Goal: Contribute content: Contribute content

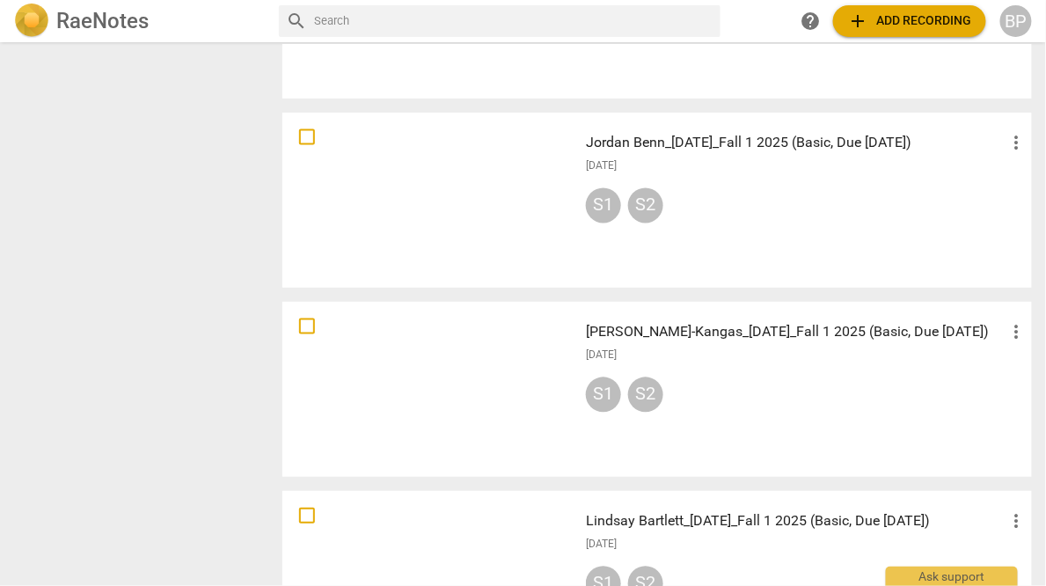
scroll to position [780, 0]
click at [1008, 331] on span "more_vert" at bounding box center [1017, 330] width 21 height 21
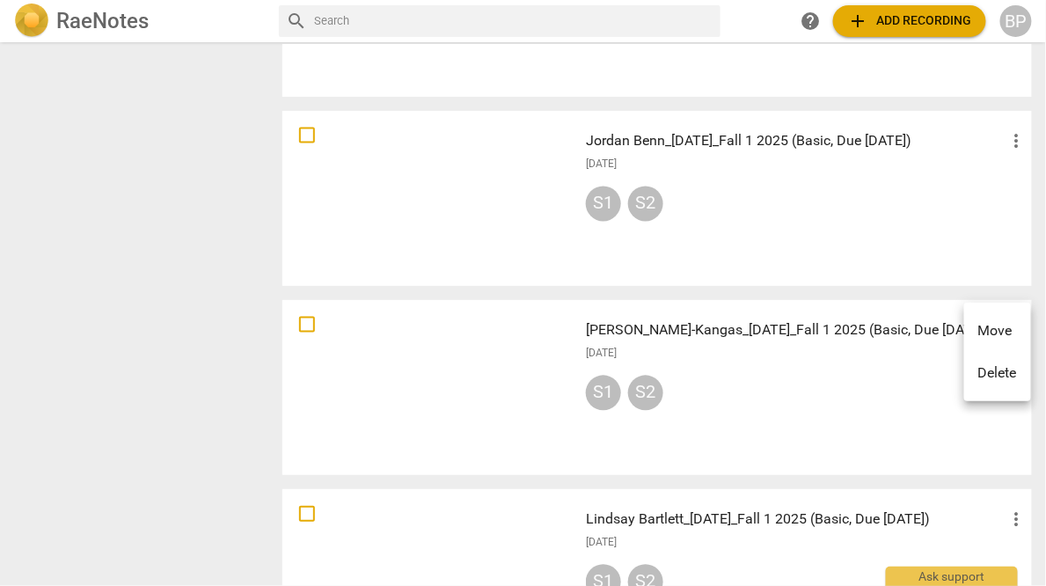
click at [847, 349] on div at bounding box center [523, 293] width 1046 height 586
click at [747, 359] on div "[DATE]" at bounding box center [807, 354] width 442 height 15
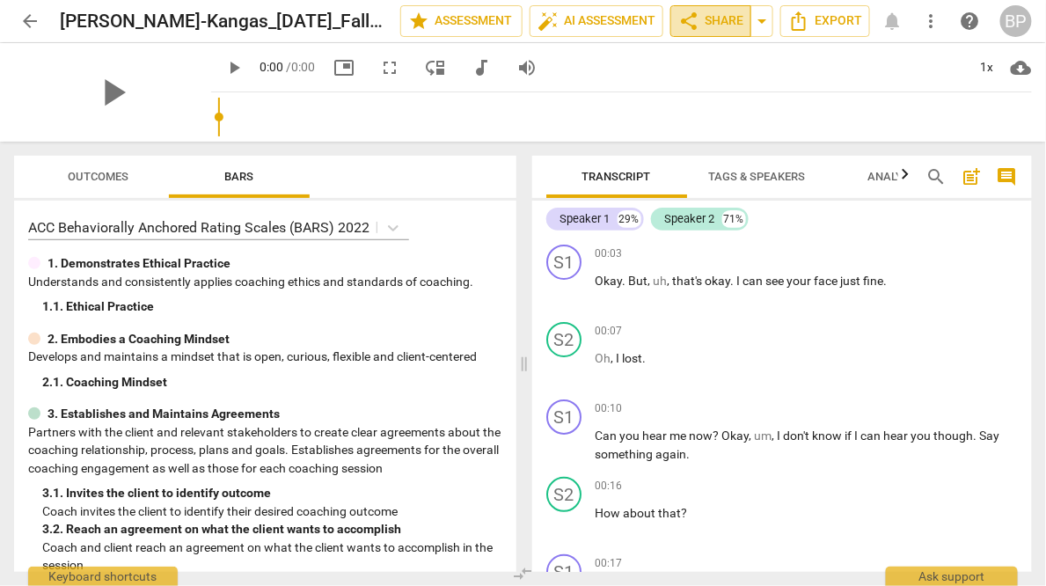
click at [711, 26] on span "share Share" at bounding box center [711, 21] width 65 height 21
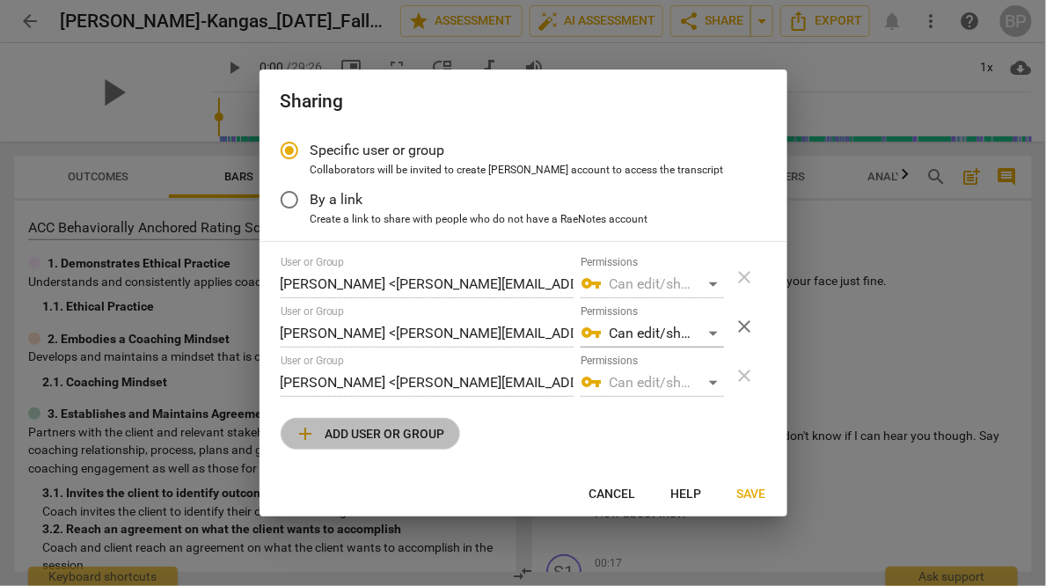
click at [333, 437] on span "add Add user or group" at bounding box center [371, 433] width 150 height 21
radio input "false"
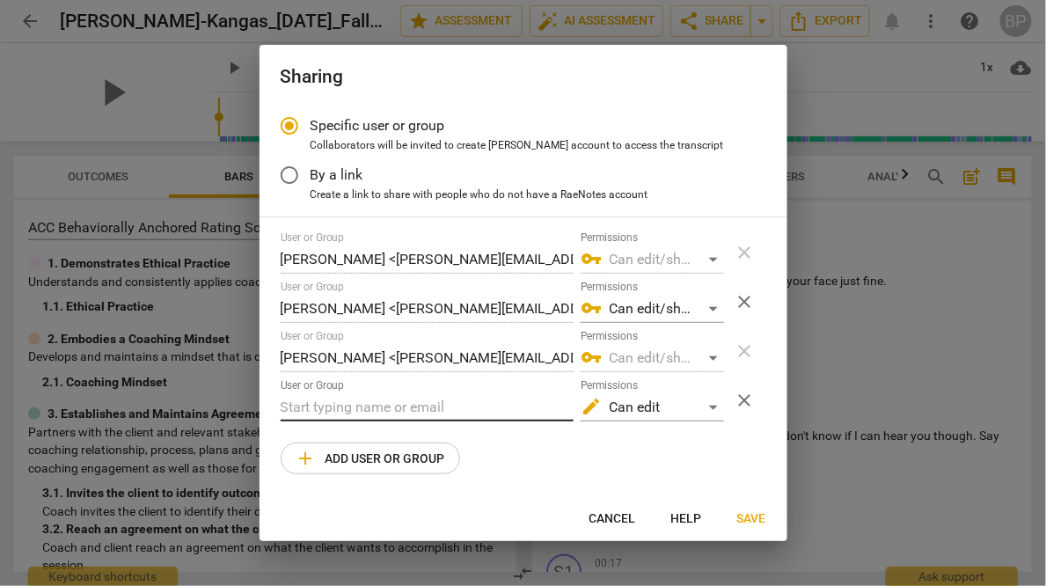
click at [351, 407] on input "text" at bounding box center [427, 407] width 293 height 28
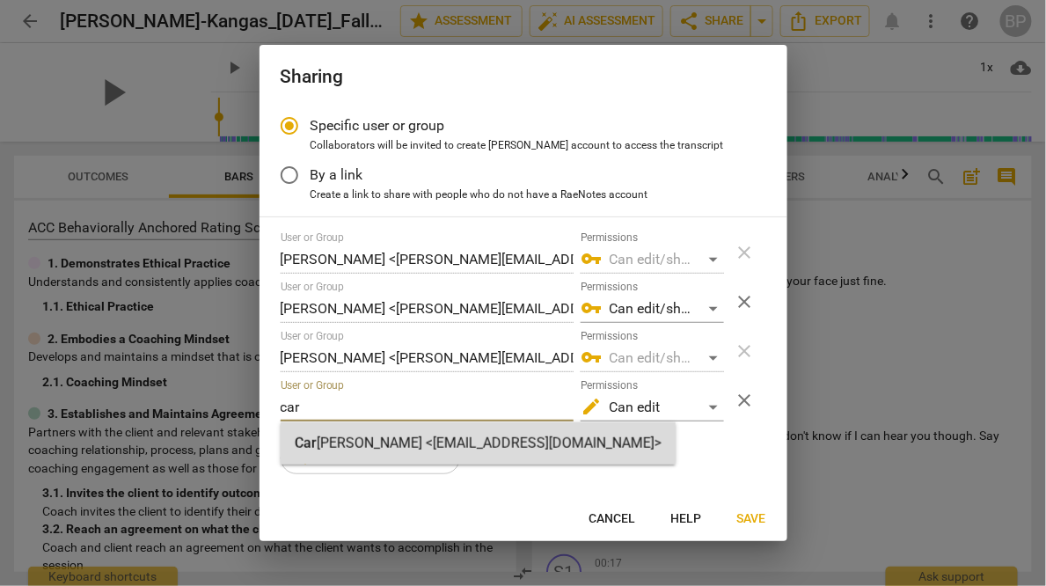
type input "car"
radio input "false"
type input "Carine Aubrun <carine@youthcoachinginstitute.com>"
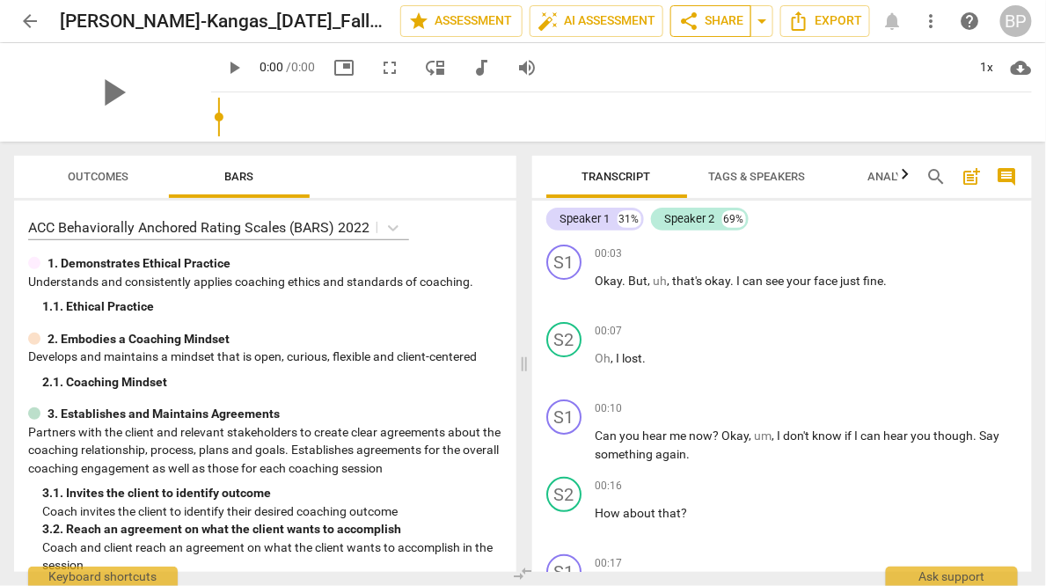
click at [716, 24] on span "share Share" at bounding box center [711, 21] width 65 height 21
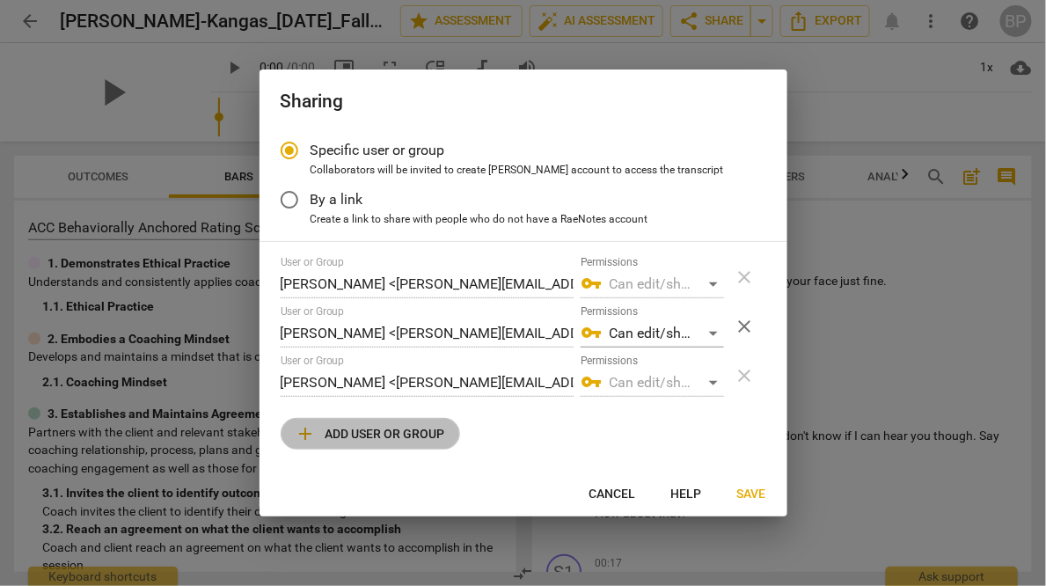
click at [325, 434] on span "add Add user or group" at bounding box center [371, 433] width 150 height 21
radio input "false"
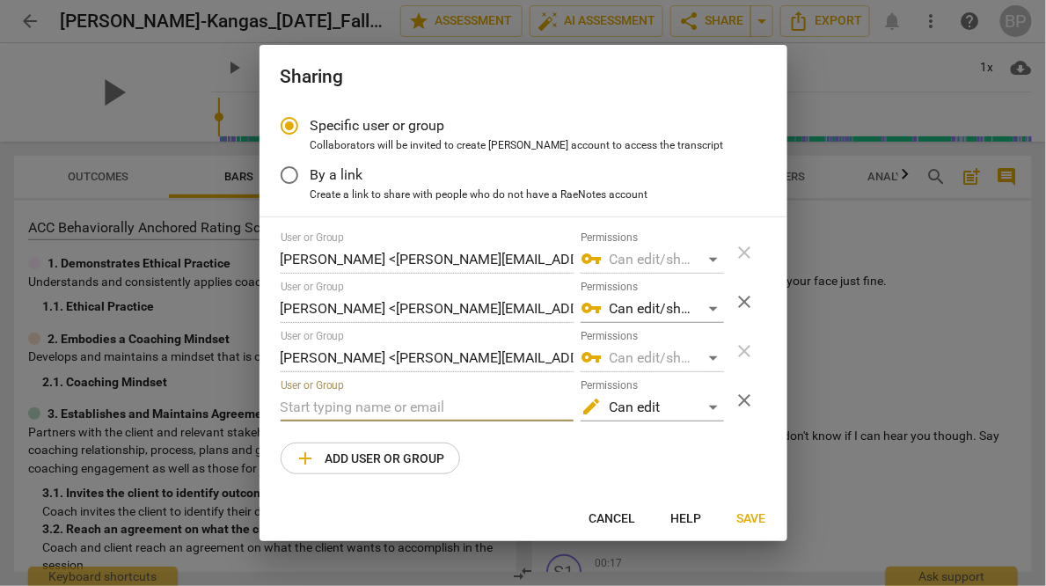
click at [337, 407] on input "text" at bounding box center [427, 407] width 293 height 28
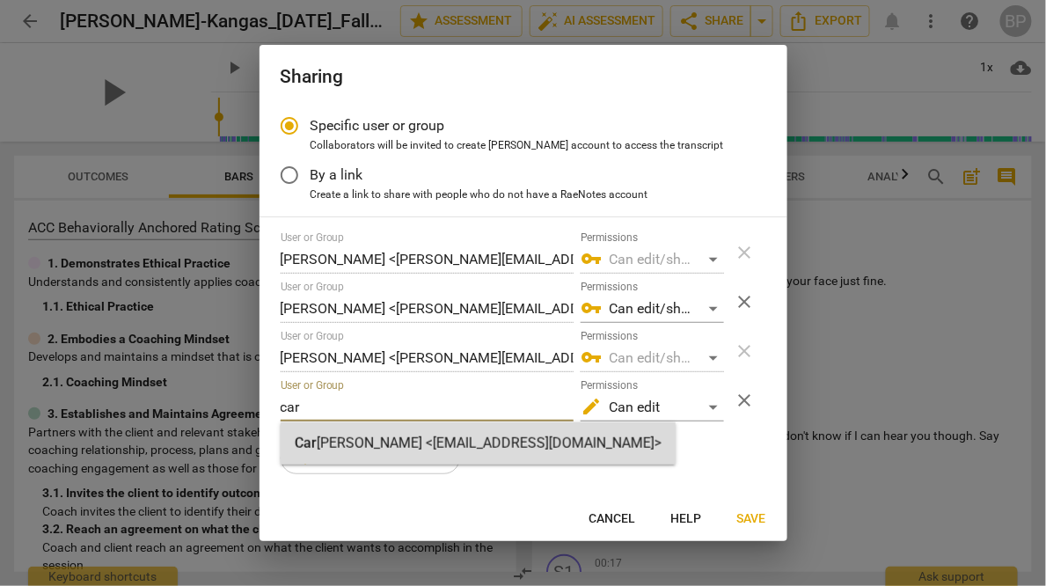
type input "car"
radio input "false"
type input "Carine Aubrun <carine@youthcoachinginstitute.com>"
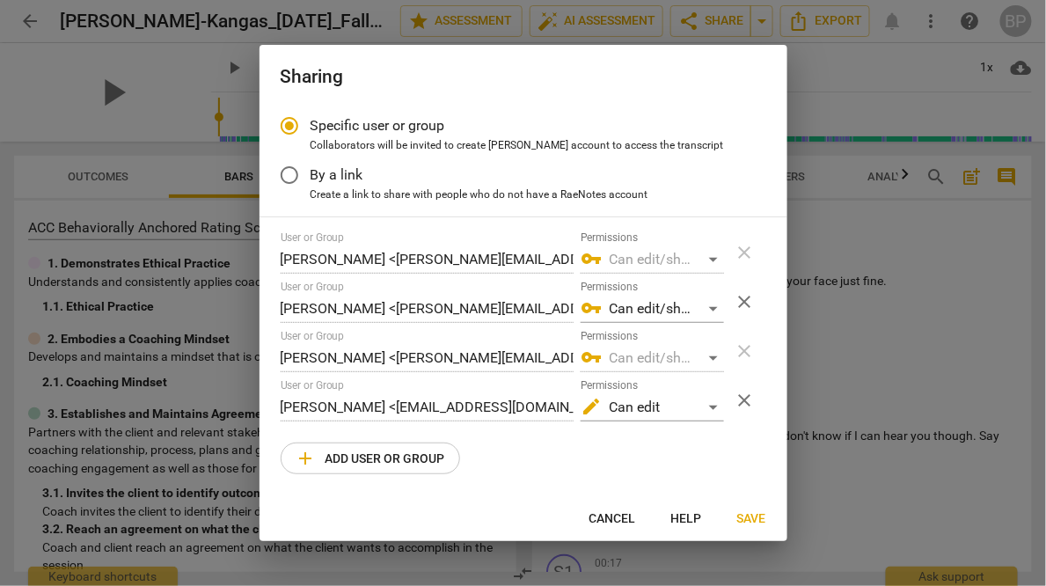
click at [750, 517] on span "Save" at bounding box center [752, 519] width 29 height 18
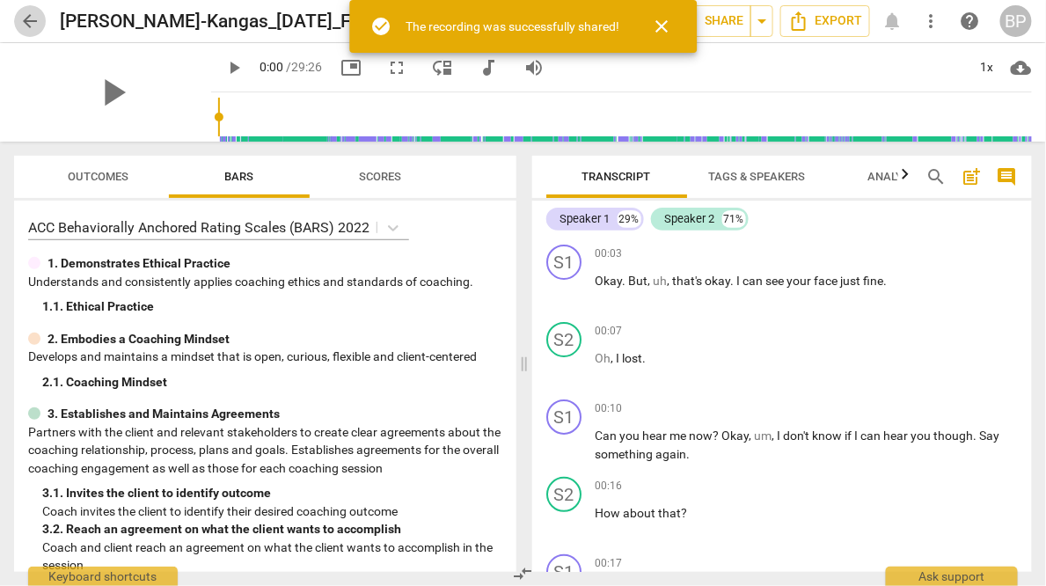
click at [35, 23] on span "arrow_back" at bounding box center [29, 21] width 21 height 21
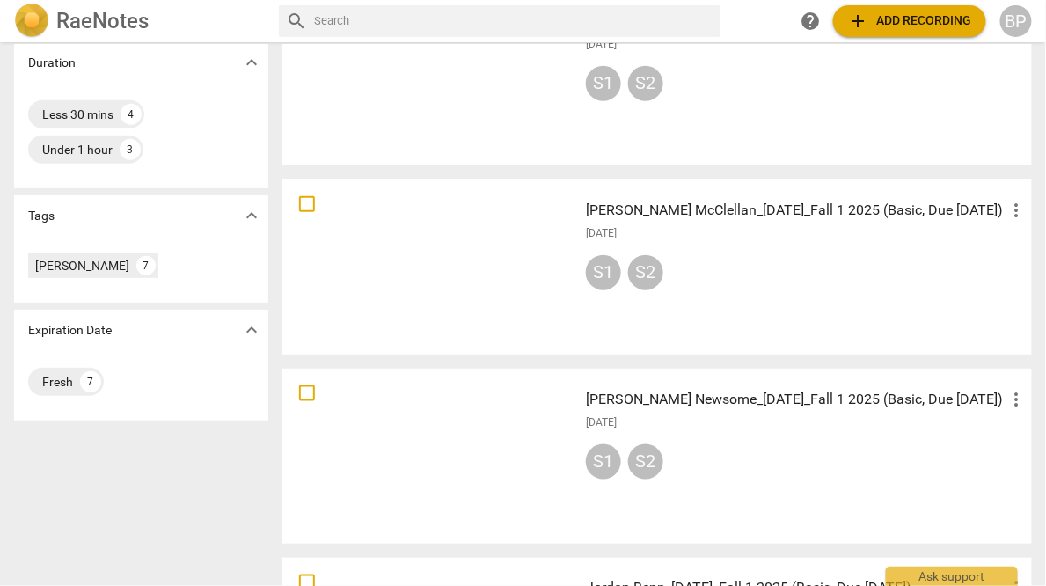
scroll to position [338, 0]
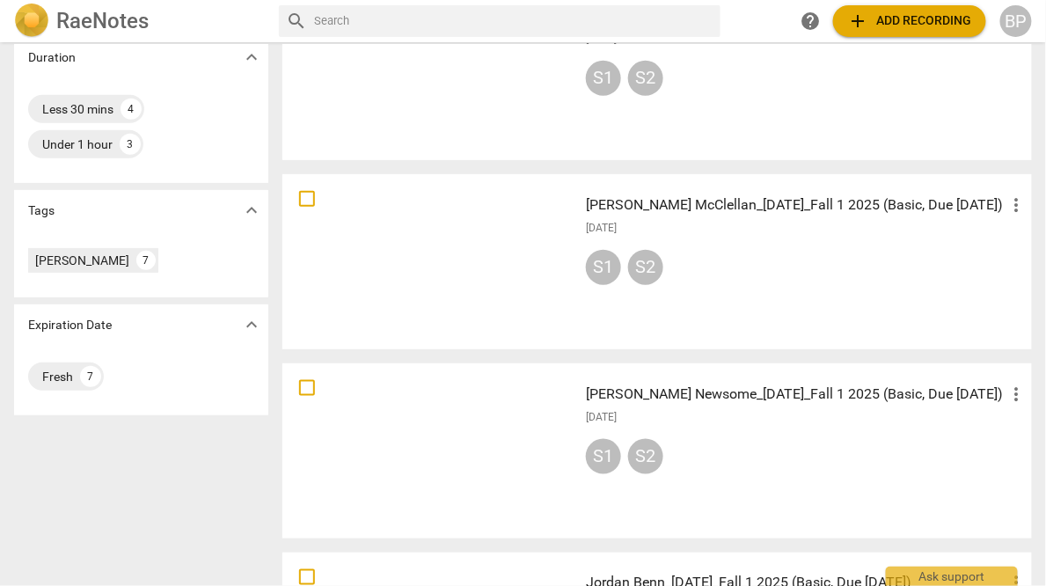
click at [789, 255] on div "S1 S2" at bounding box center [807, 271] width 442 height 42
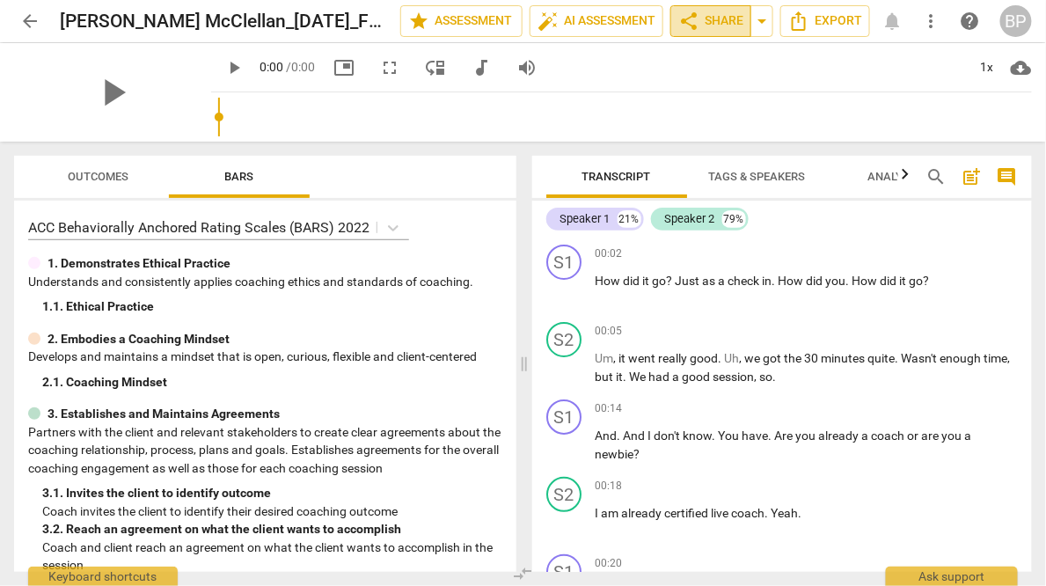
click at [686, 23] on span "share" at bounding box center [689, 21] width 21 height 21
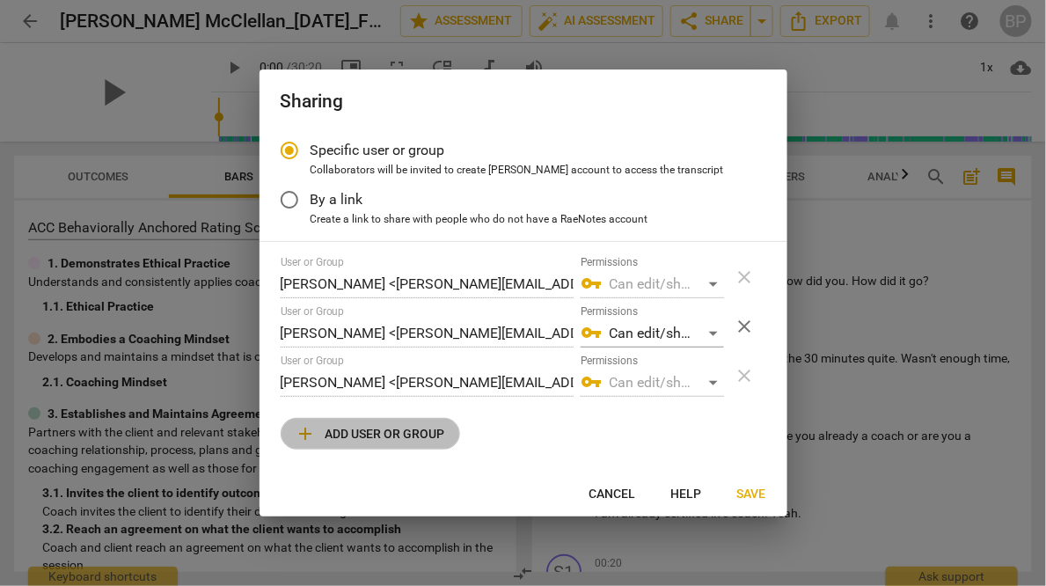
click at [319, 438] on span "add Add user or group" at bounding box center [371, 433] width 150 height 21
radio input "false"
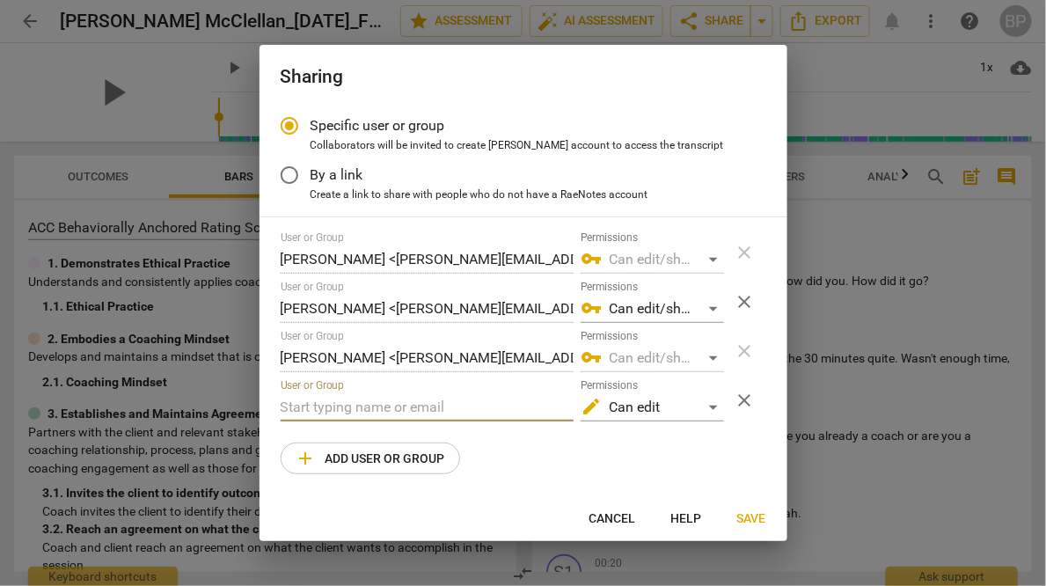
click at [324, 414] on input "text" at bounding box center [427, 407] width 293 height 28
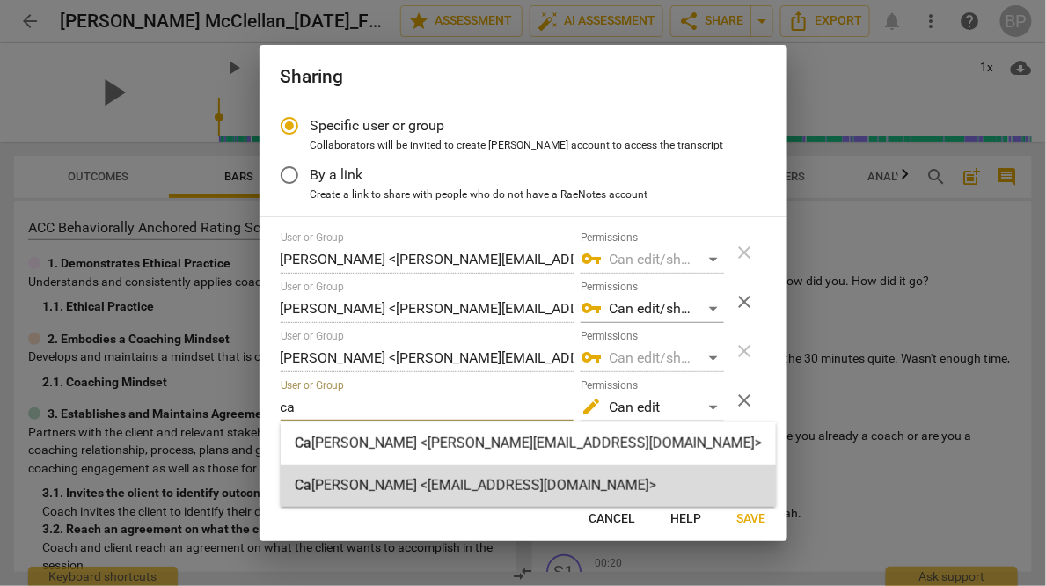
type input "ca"
radio input "false"
type input "Carine Aubrun <carine@youthcoachinginstitute.com>"
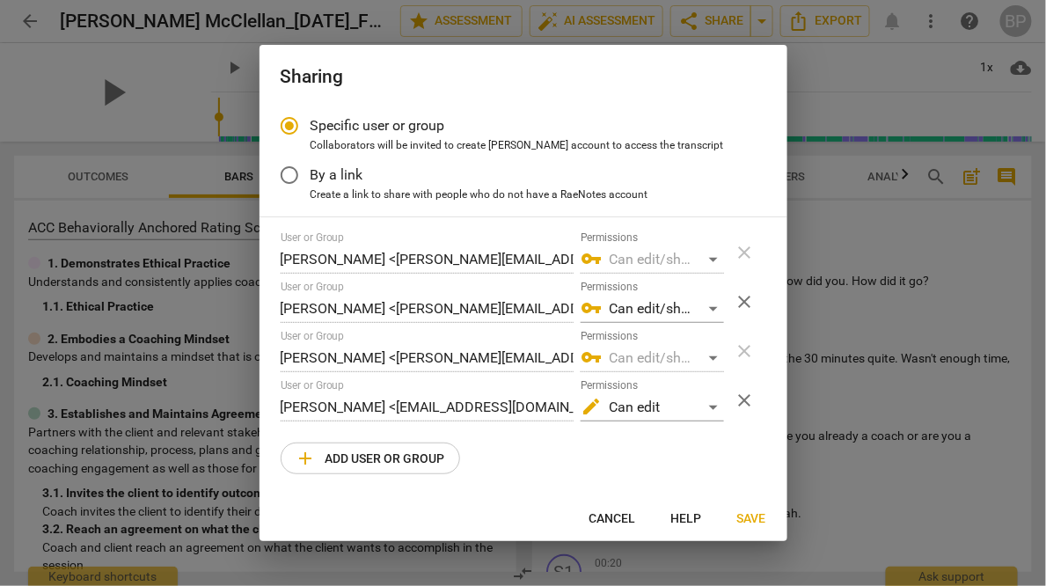
click at [757, 517] on span "Save" at bounding box center [752, 519] width 29 height 18
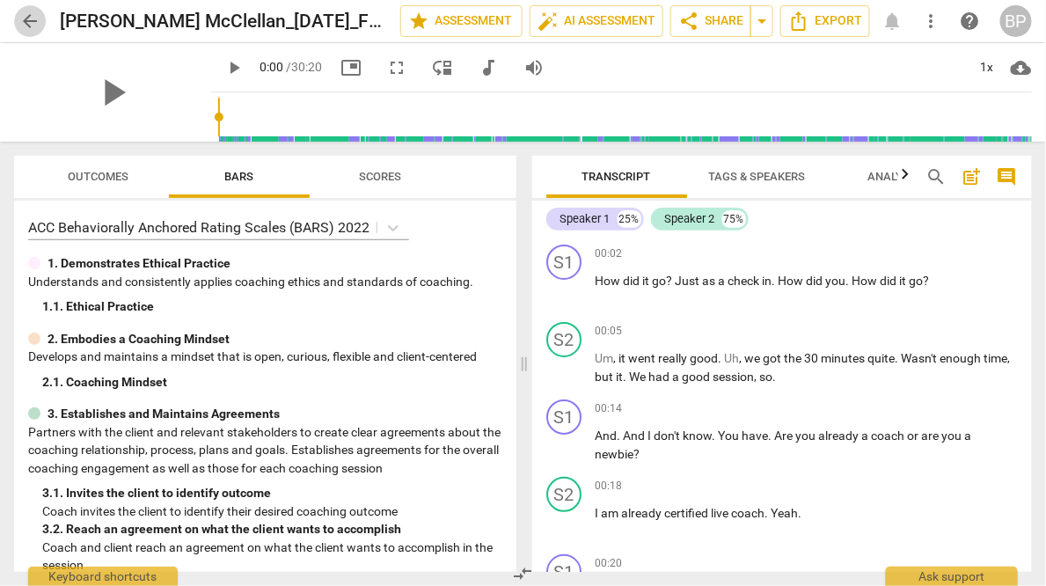
click at [28, 21] on span "arrow_back" at bounding box center [29, 21] width 21 height 21
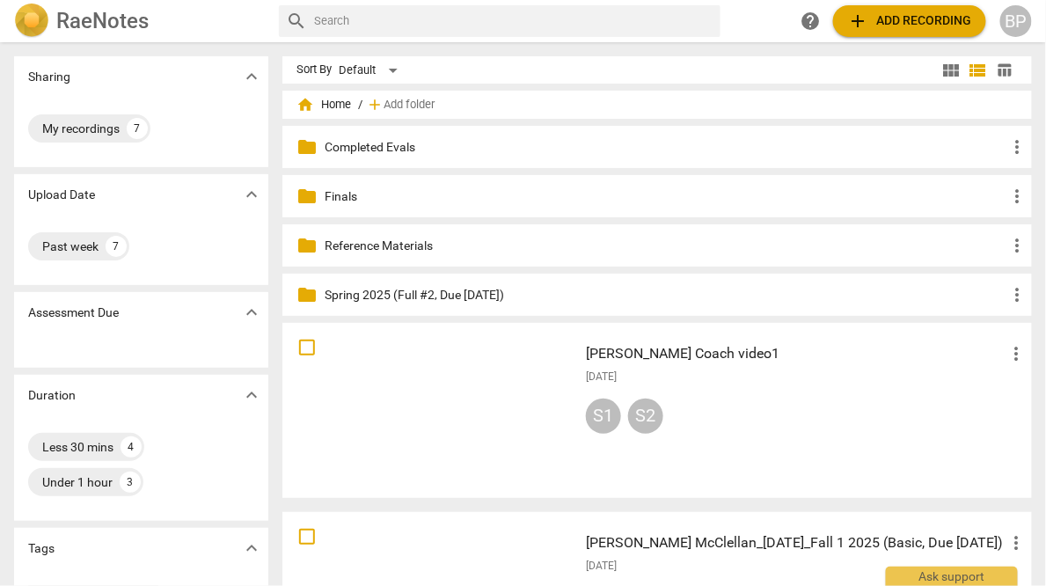
click at [319, 102] on span "home Home" at bounding box center [324, 105] width 55 height 18
click at [394, 108] on span "Add folder" at bounding box center [409, 105] width 51 height 13
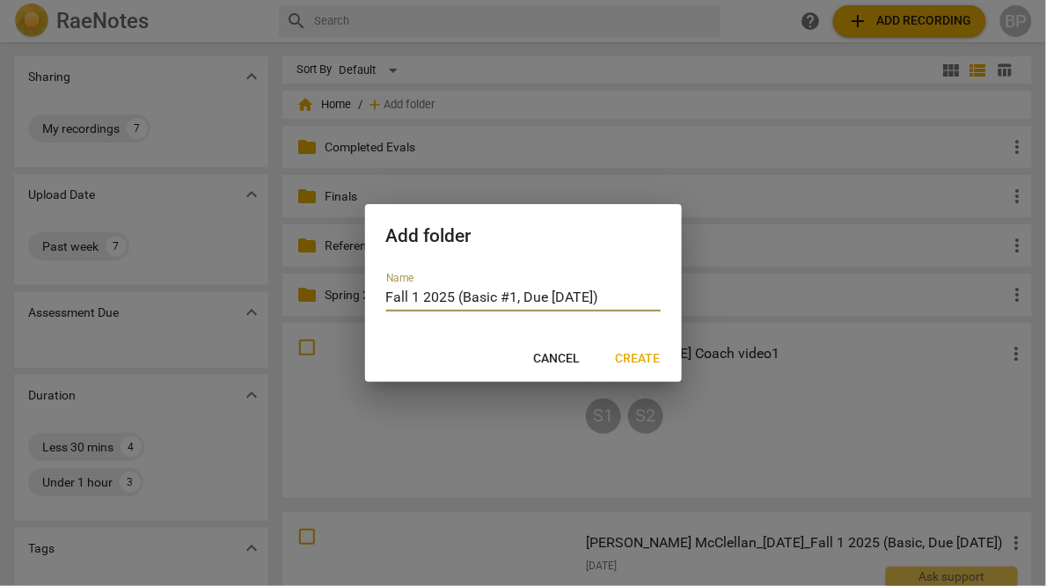
type input "Fall 1 2025 (Basic #1, Due [DATE])"
click at [633, 362] on span "Create" at bounding box center [638, 359] width 45 height 18
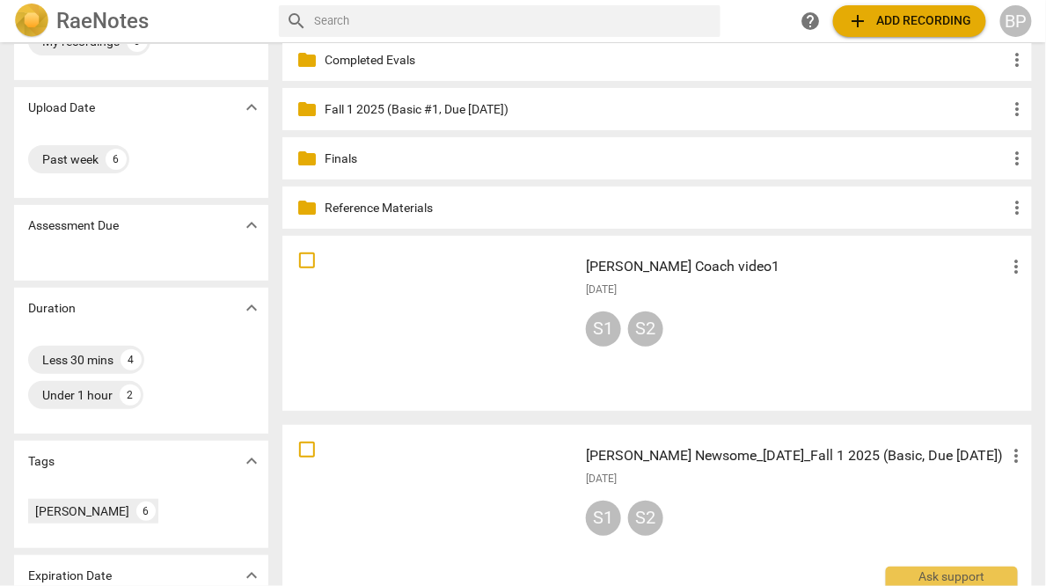
scroll to position [70, 0]
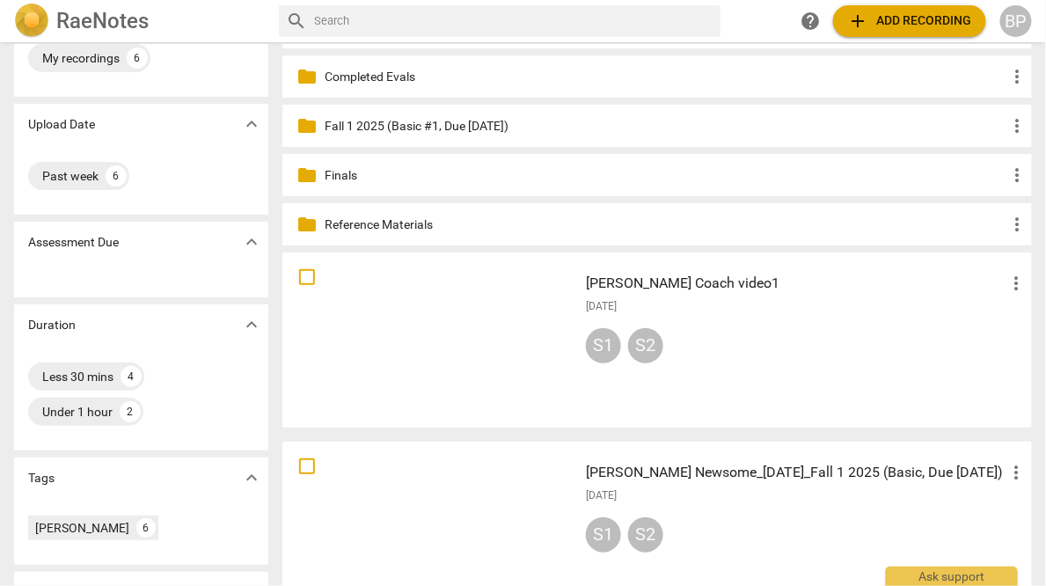
click at [672, 476] on h3 "Kathryn Newsome_9-9-25_Fall 1 2025 (Basic, Due 9-15-25)" at bounding box center [796, 472] width 421 height 21
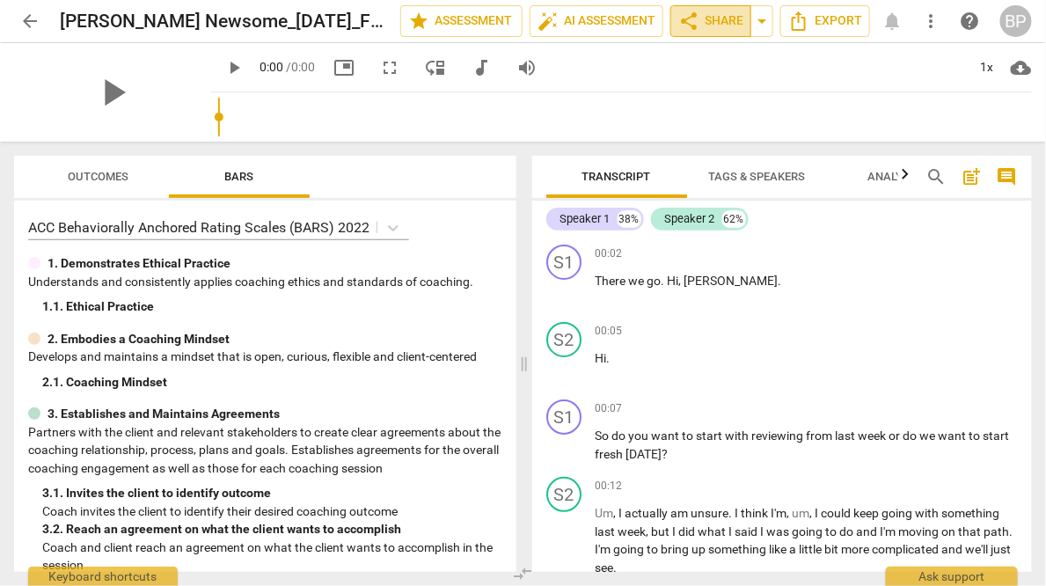
click at [713, 23] on span "share Share" at bounding box center [711, 21] width 65 height 21
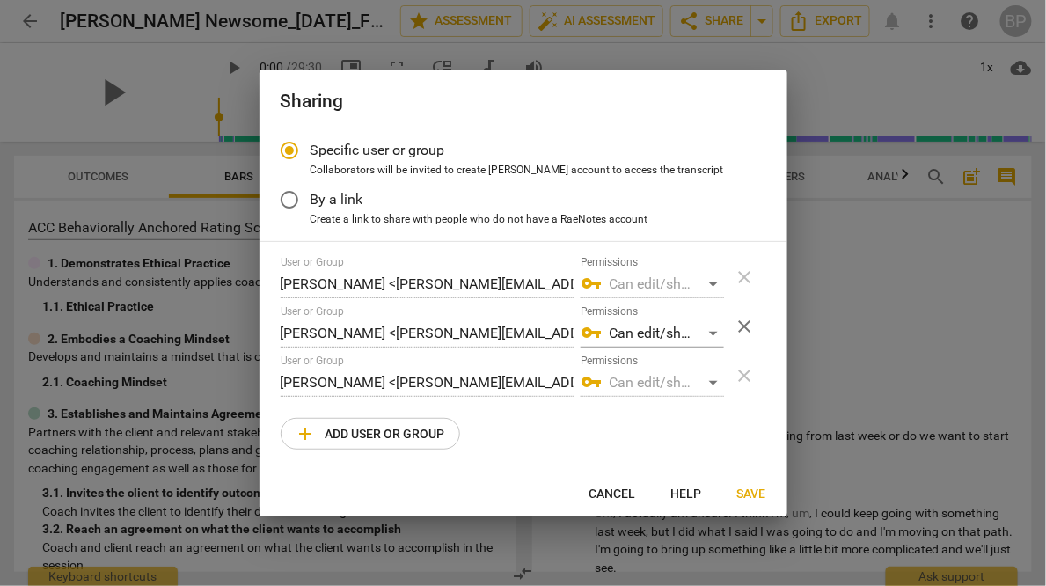
click at [377, 437] on span "add Add user or group" at bounding box center [371, 433] width 150 height 21
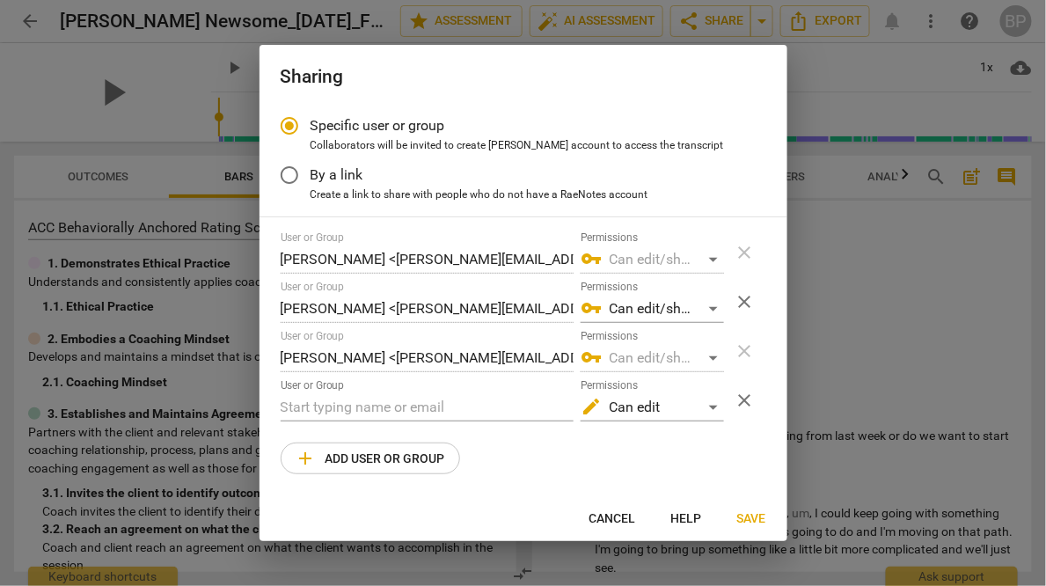
radio input "false"
click at [363, 415] on input "text" at bounding box center [427, 407] width 293 height 28
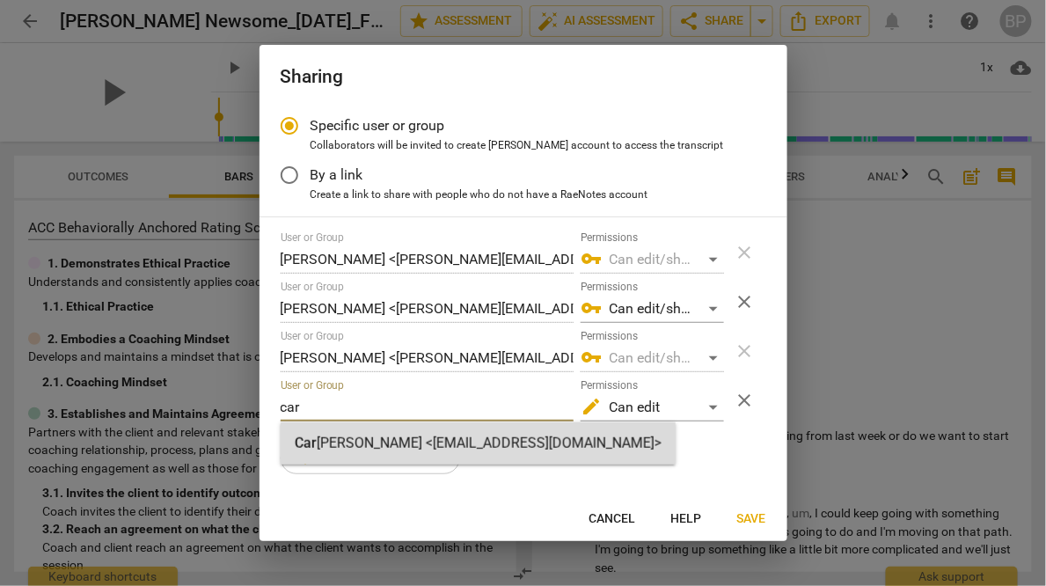
type input "car"
radio input "false"
type input "Carine Aubrun <carine@youthcoachinginstitute.com>"
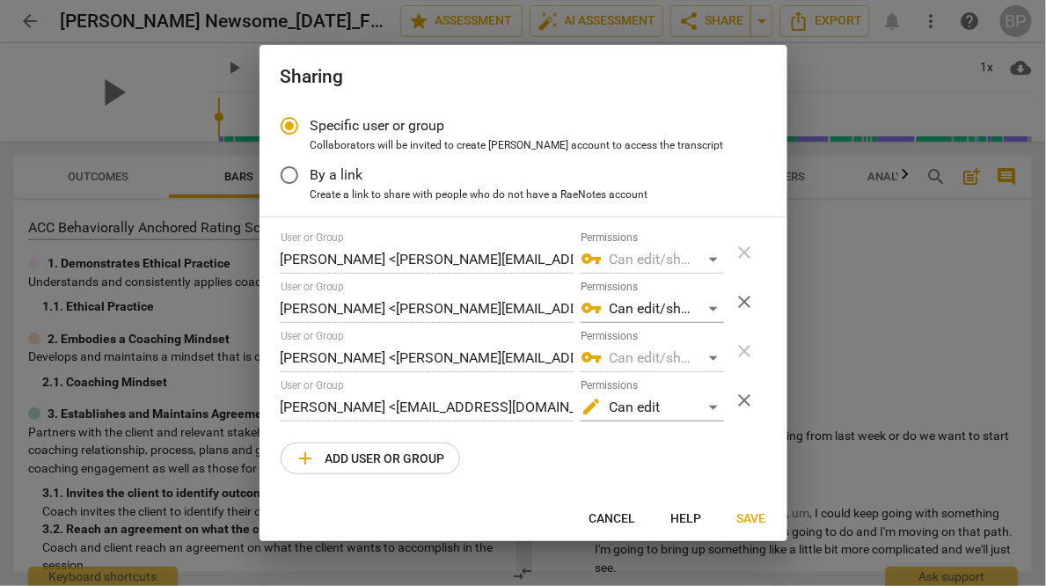
click at [754, 511] on span "Save" at bounding box center [752, 519] width 29 height 18
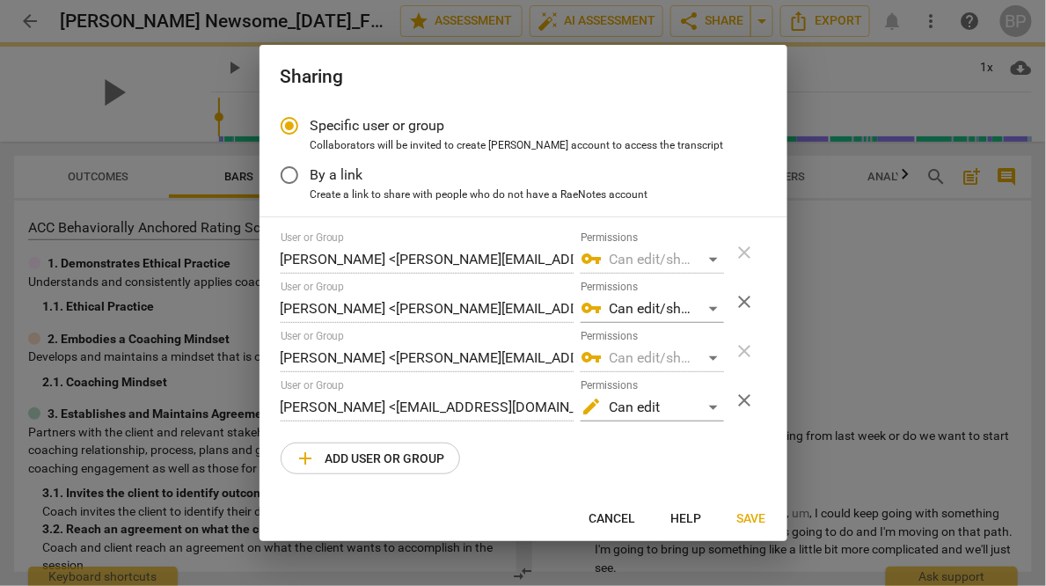
radio input "false"
type input "Carine Aubrun <carine@youthcoachinginstitute.com>"
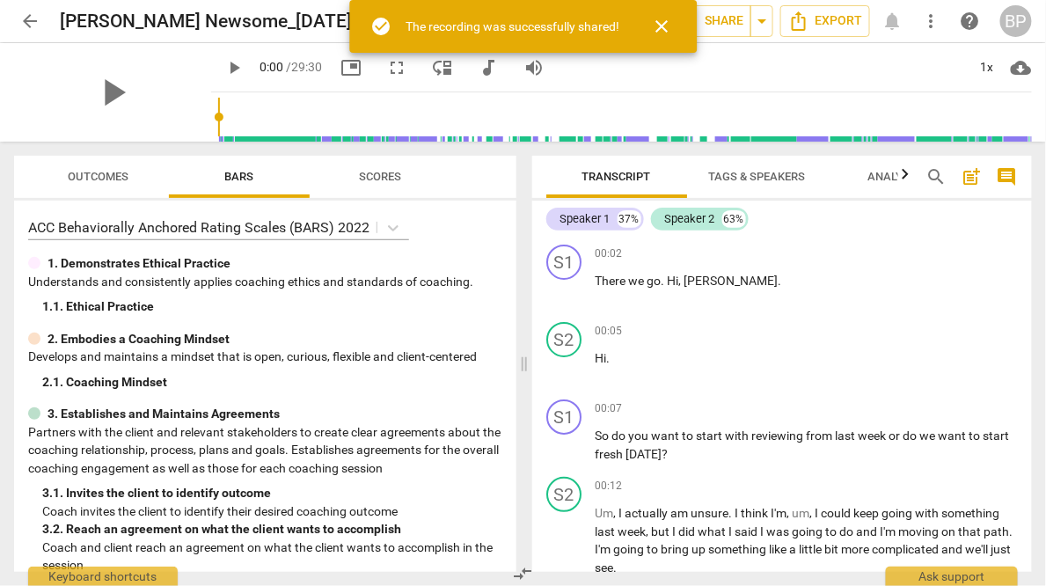
click at [36, 17] on span "arrow_back" at bounding box center [29, 21] width 21 height 21
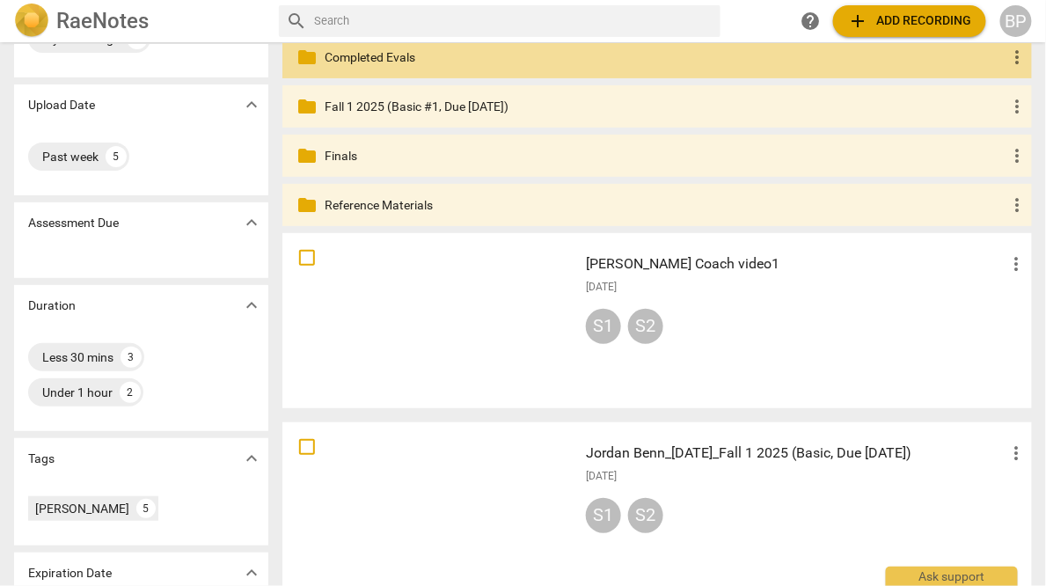
scroll to position [89, 0]
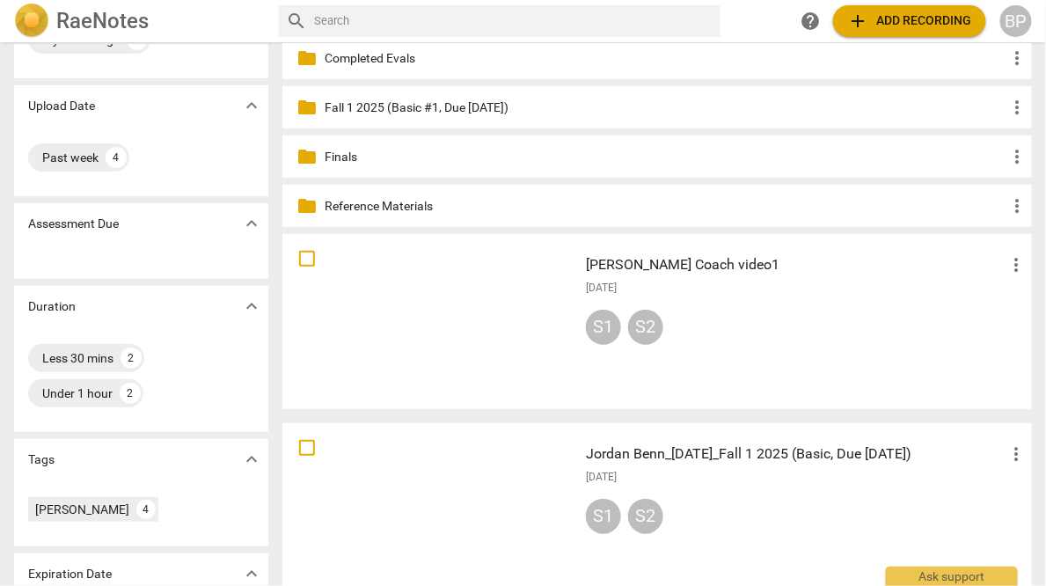
click at [446, 109] on p "Fall 1 2025 (Basic #1, Due 9-15-25)" at bounding box center [666, 108] width 683 height 18
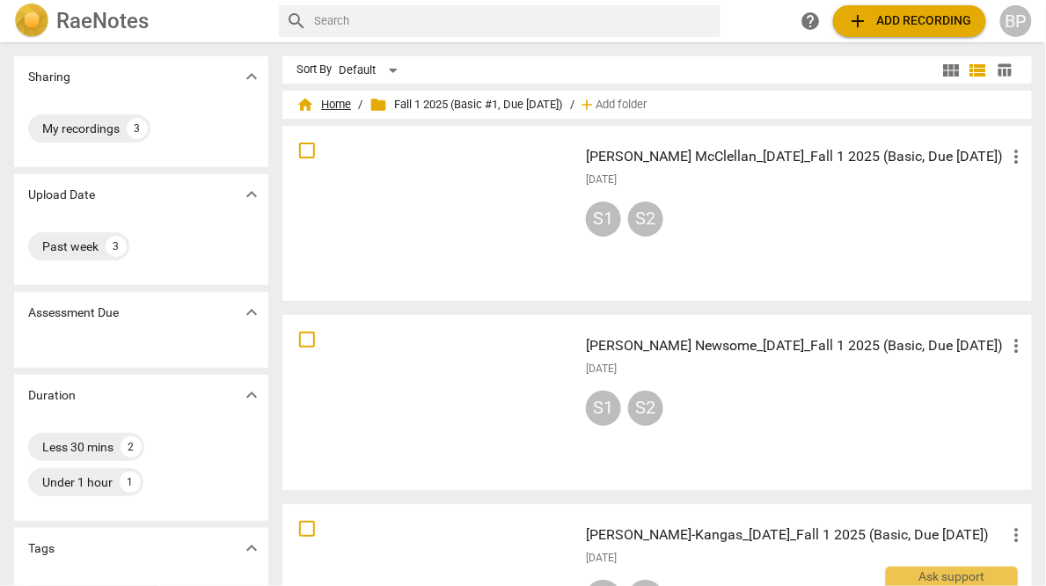
click at [327, 107] on span "home Home" at bounding box center [324, 105] width 55 height 18
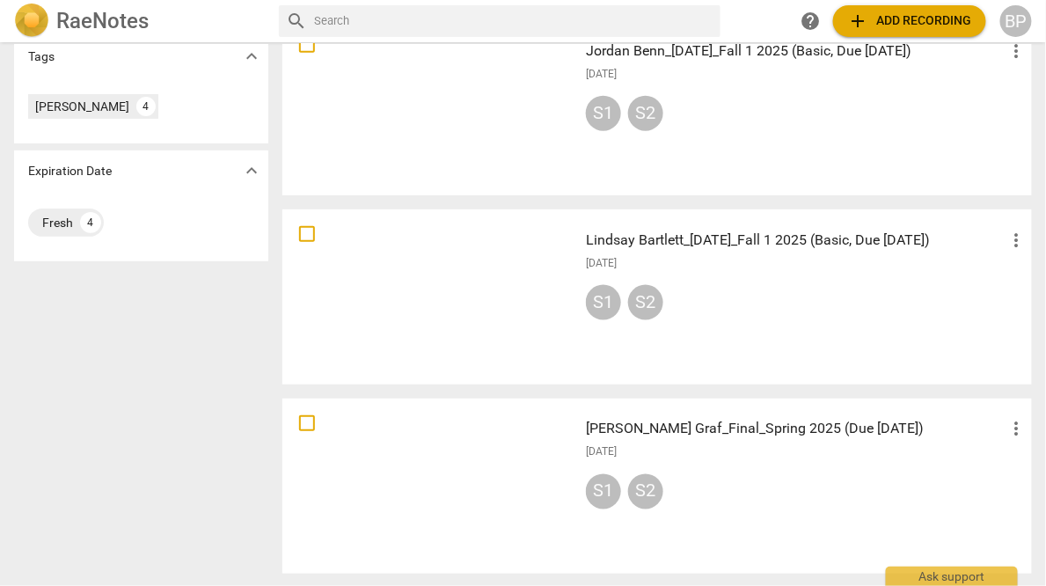
scroll to position [493, 0]
click at [505, 454] on div at bounding box center [430, 485] width 283 height 163
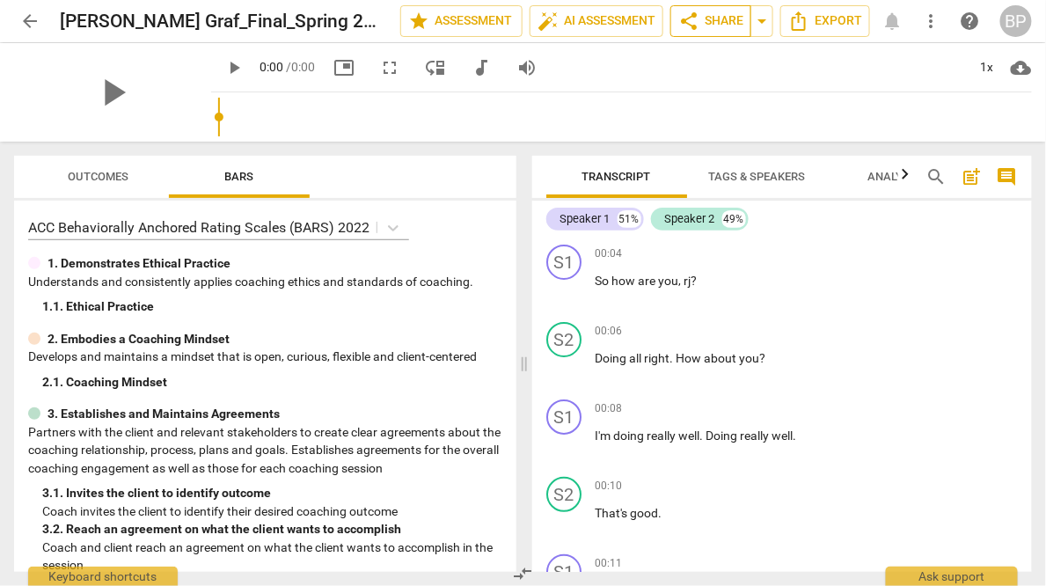
click at [663, 69] on div "play_arrow 0:00 / 0:00 picture_in_picture fullscreen move_down audiotrack volum…" at bounding box center [621, 67] width 821 height 49
click at [689, 24] on span "share" at bounding box center [689, 21] width 21 height 21
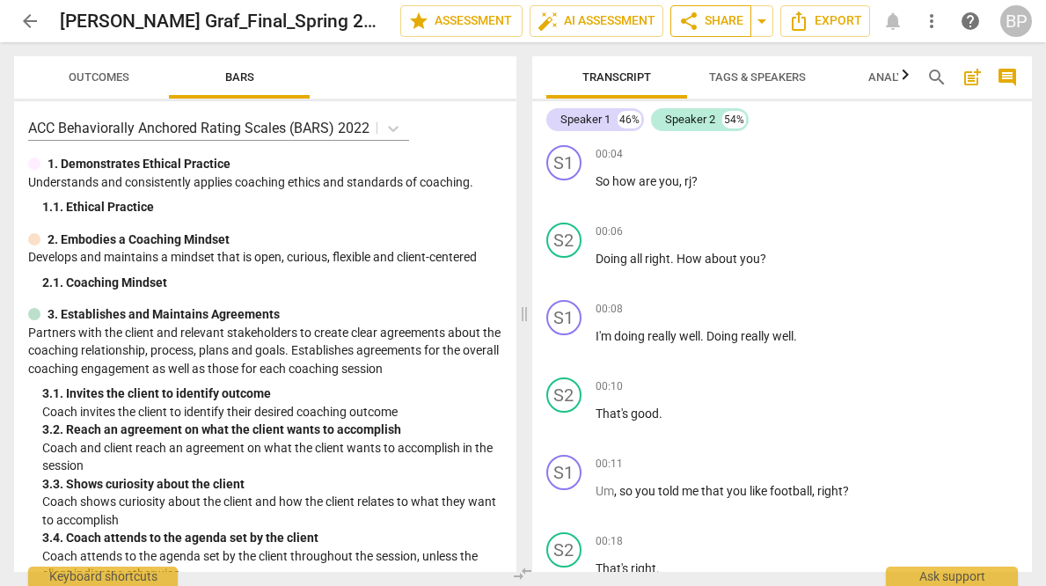
click at [705, 11] on span "share Share" at bounding box center [711, 21] width 65 height 21
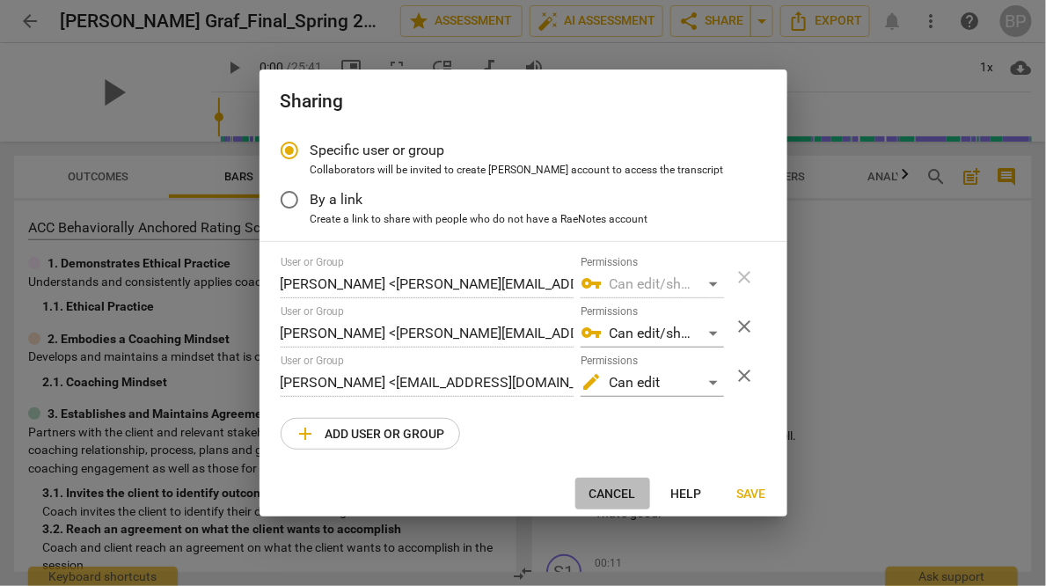
click at [612, 491] on span "Cancel" at bounding box center [613, 495] width 47 height 18
radio input "false"
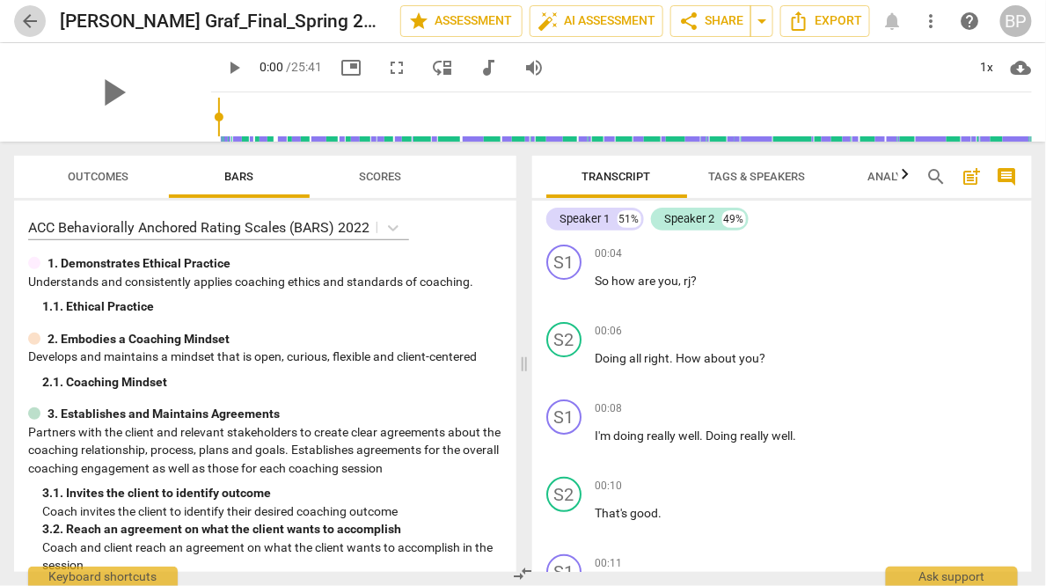
click at [29, 15] on span "arrow_back" at bounding box center [29, 21] width 21 height 21
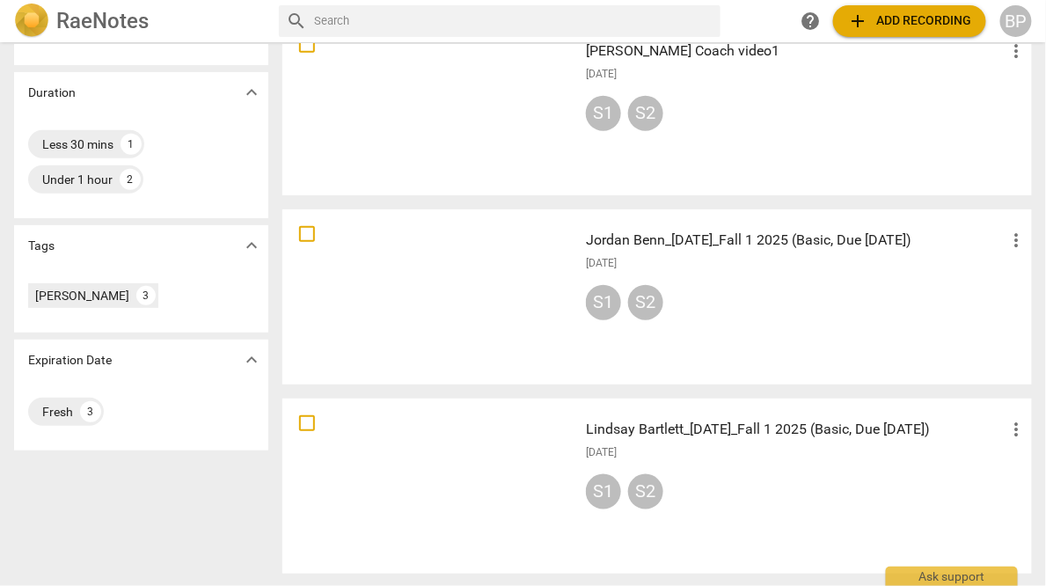
scroll to position [304, 0]
click at [501, 444] on div at bounding box center [430, 485] width 283 height 163
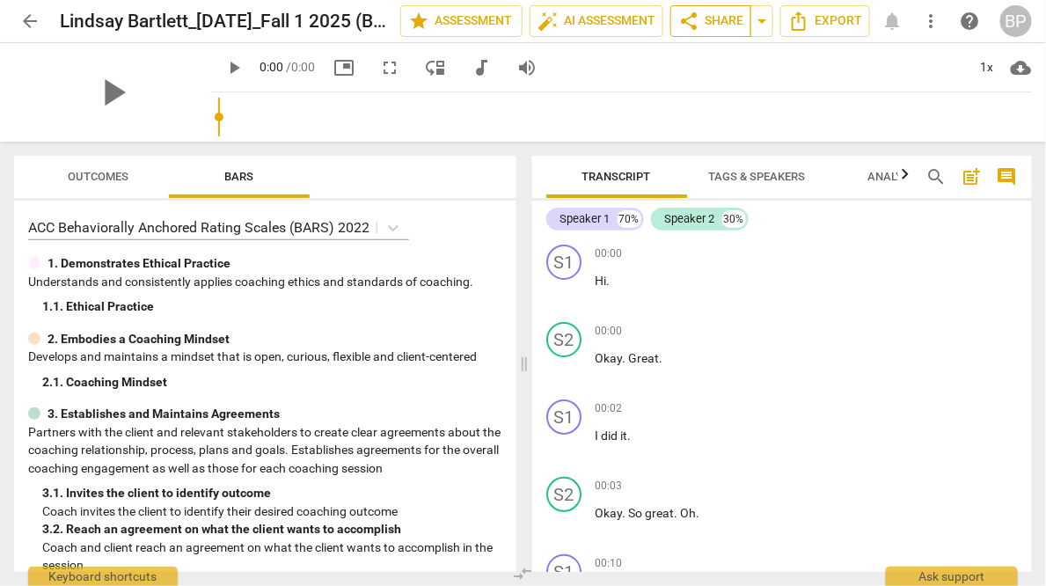
click at [689, 26] on span "share" at bounding box center [689, 21] width 21 height 21
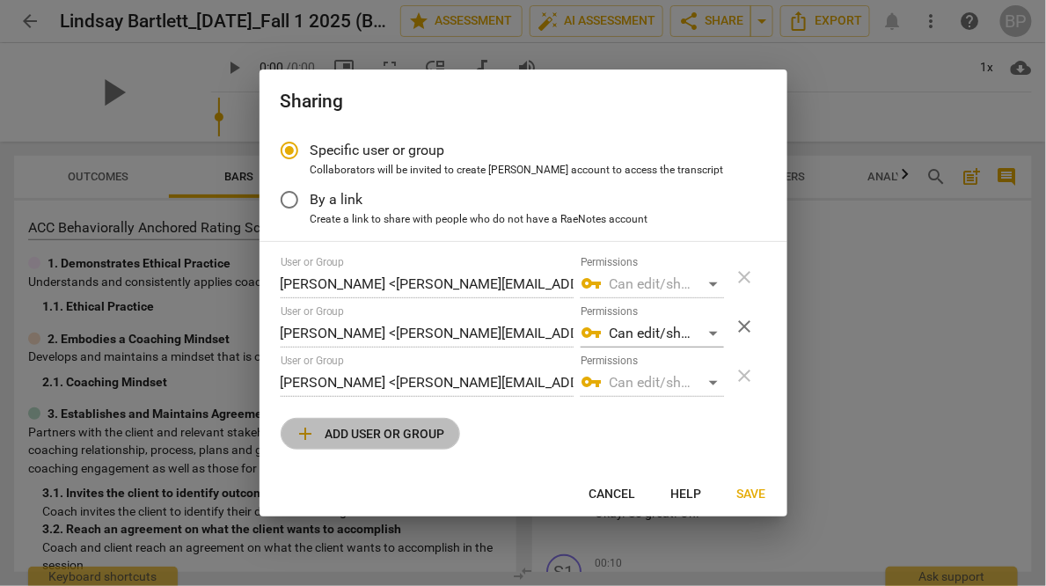
click at [340, 433] on span "add Add user or group" at bounding box center [371, 433] width 150 height 21
radio input "false"
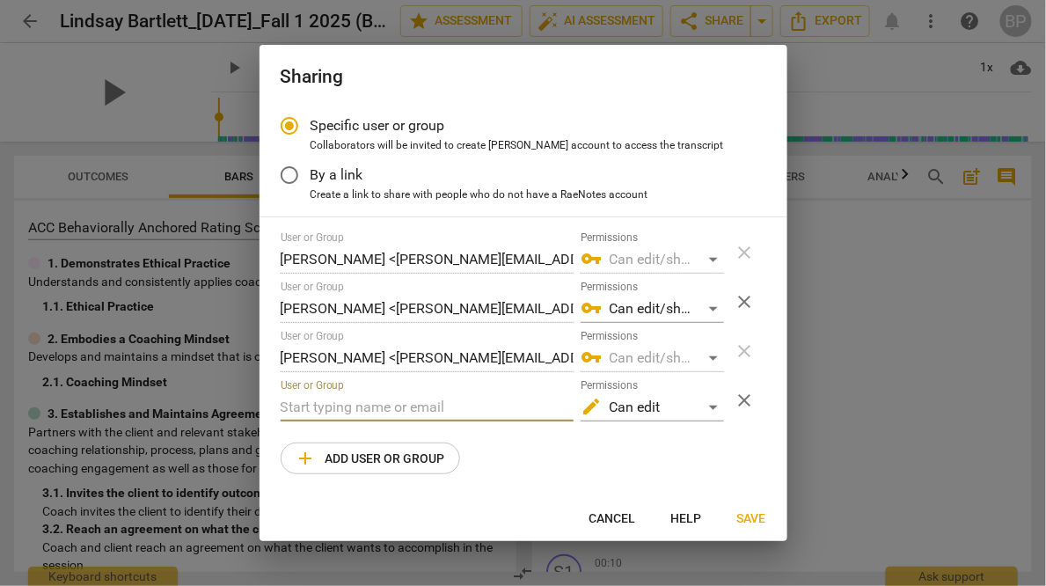
click at [334, 402] on input "text" at bounding box center [427, 407] width 293 height 28
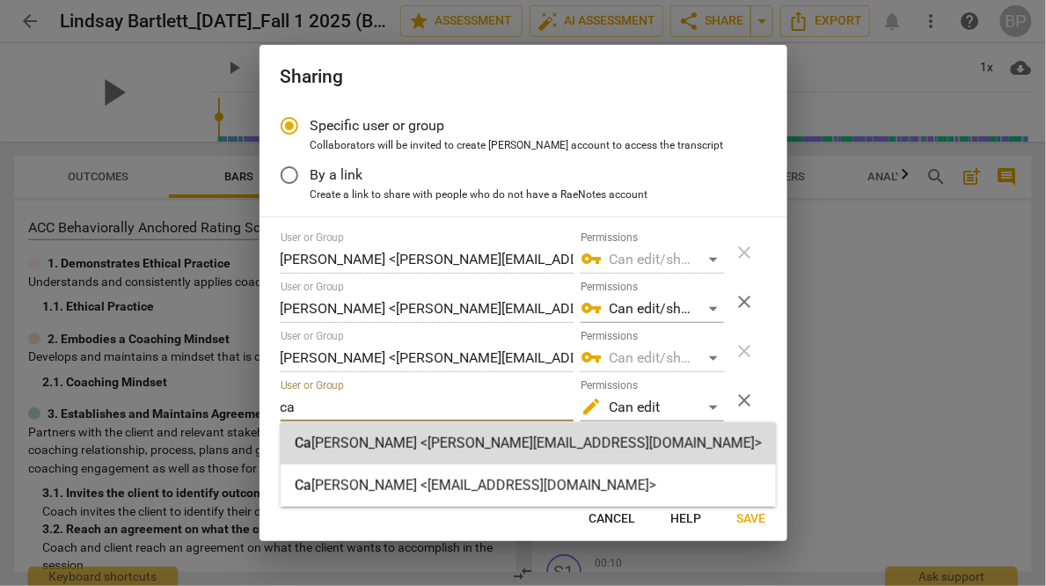
type input "ca"
radio input "false"
type input "Cameron O'Brien <cameron@youthcoachinginstitute.com>"
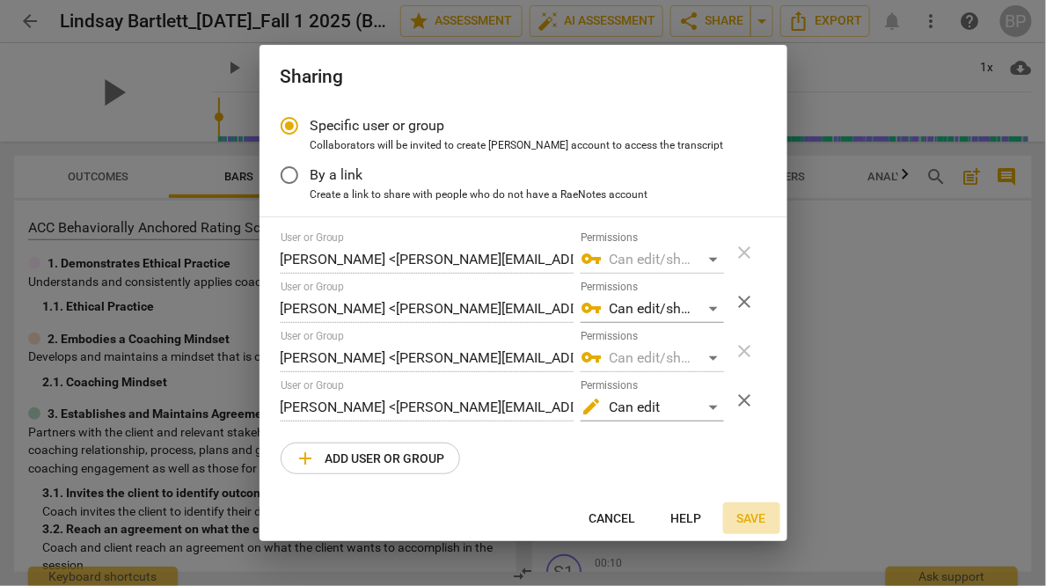
click at [749, 521] on span "Save" at bounding box center [752, 519] width 29 height 18
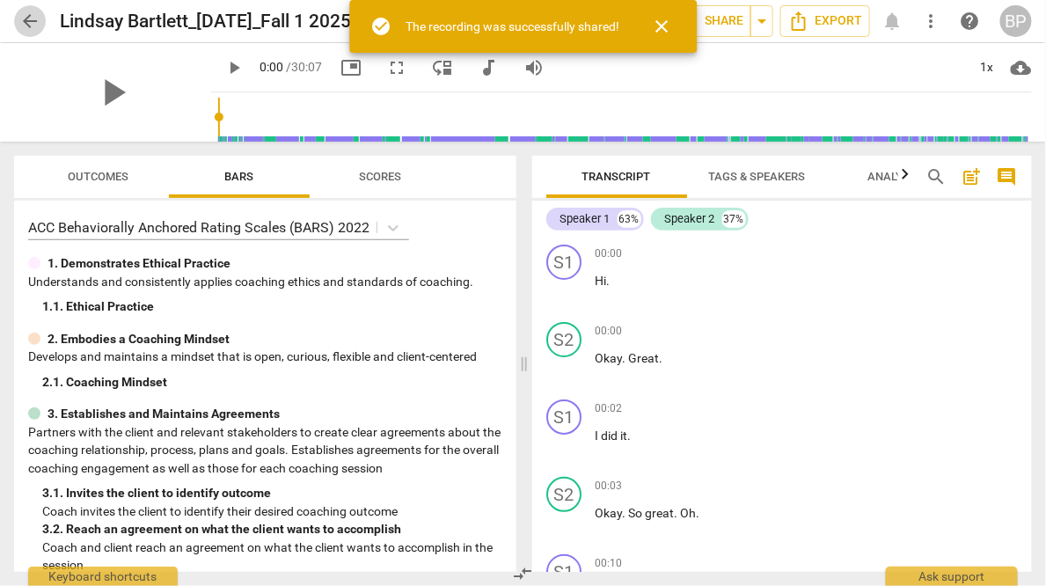
click at [31, 23] on span "arrow_back" at bounding box center [29, 21] width 21 height 21
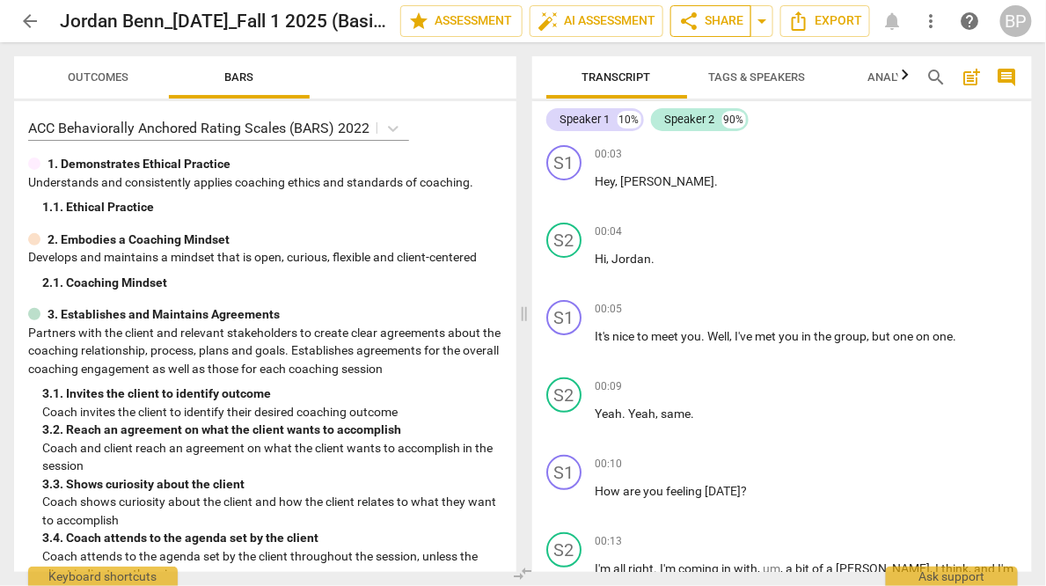
click at [708, 18] on span "share Share" at bounding box center [711, 21] width 65 height 21
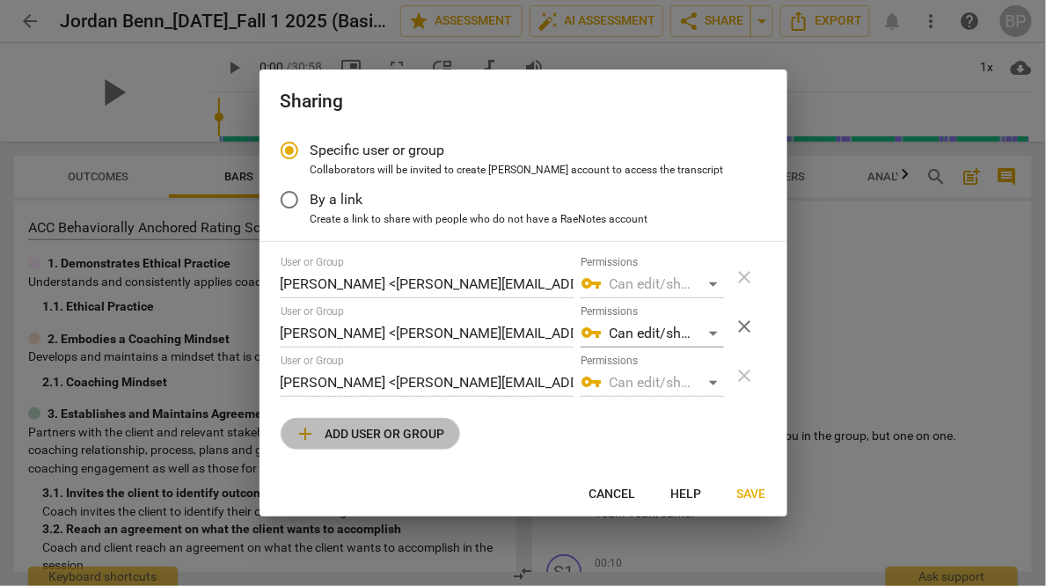
click at [314, 435] on span "add" at bounding box center [306, 433] width 21 height 21
radio input "false"
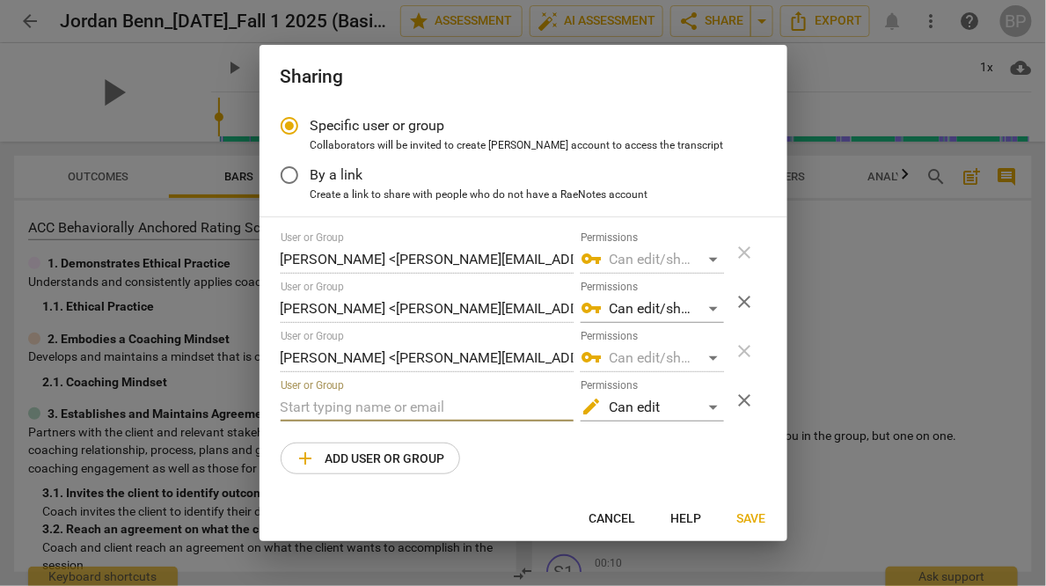
click at [322, 413] on input "text" at bounding box center [427, 407] width 293 height 28
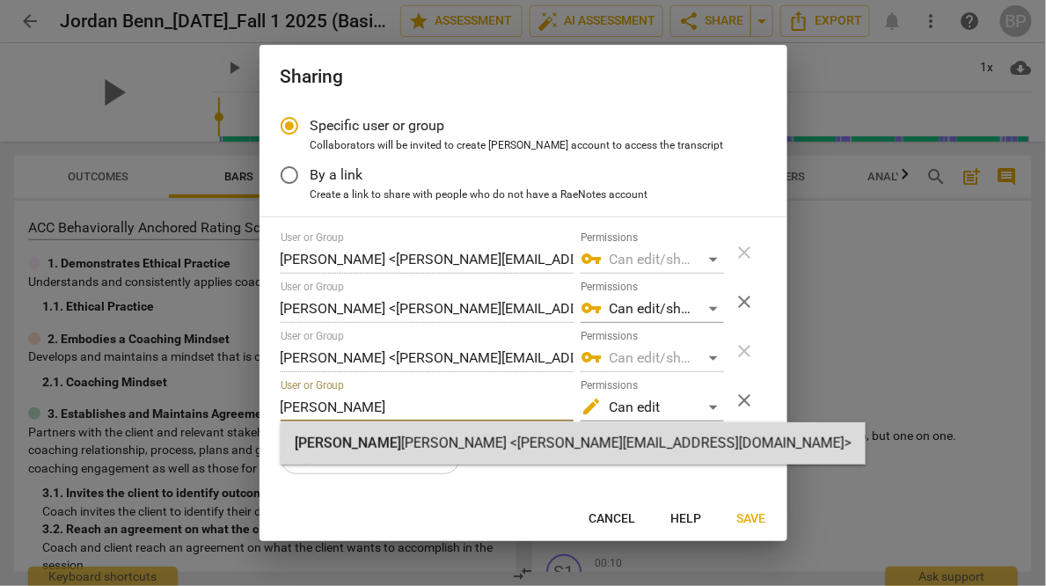
type input "[PERSON_NAME]"
radio input "false"
type input "[PERSON_NAME] <[PERSON_NAME][EMAIL_ADDRESS][DOMAIN_NAME]>"
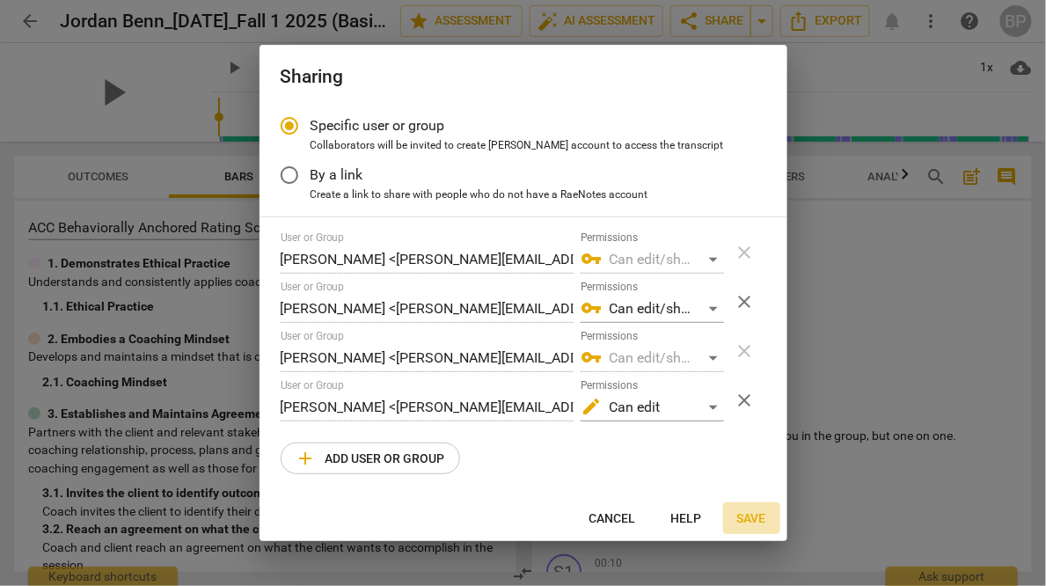
click at [758, 523] on span "Save" at bounding box center [752, 519] width 29 height 18
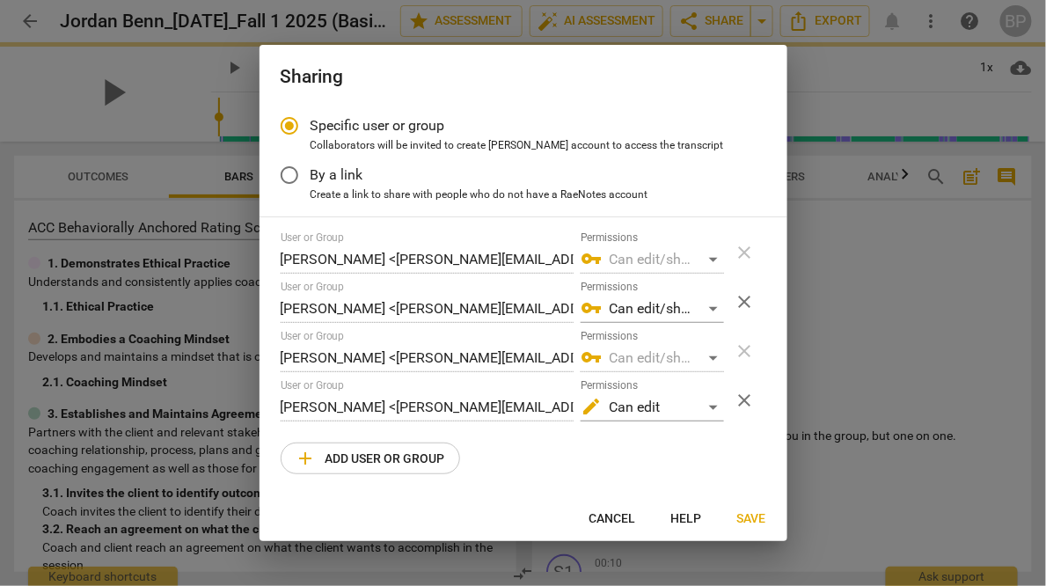
radio input "false"
type input "[PERSON_NAME] <[PERSON_NAME][EMAIL_ADDRESS][DOMAIN_NAME]>"
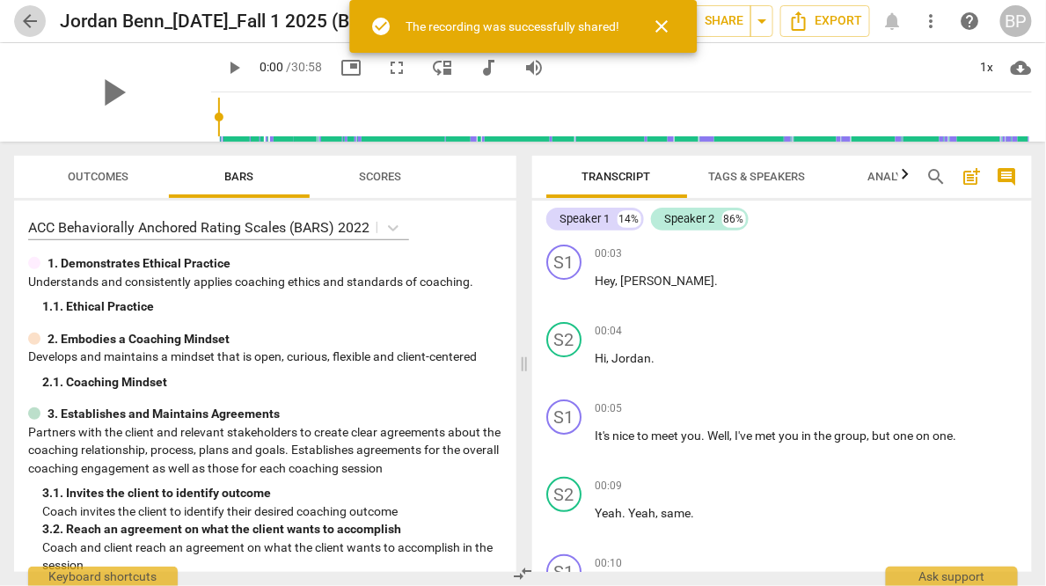
click at [26, 18] on span "arrow_back" at bounding box center [29, 21] width 21 height 21
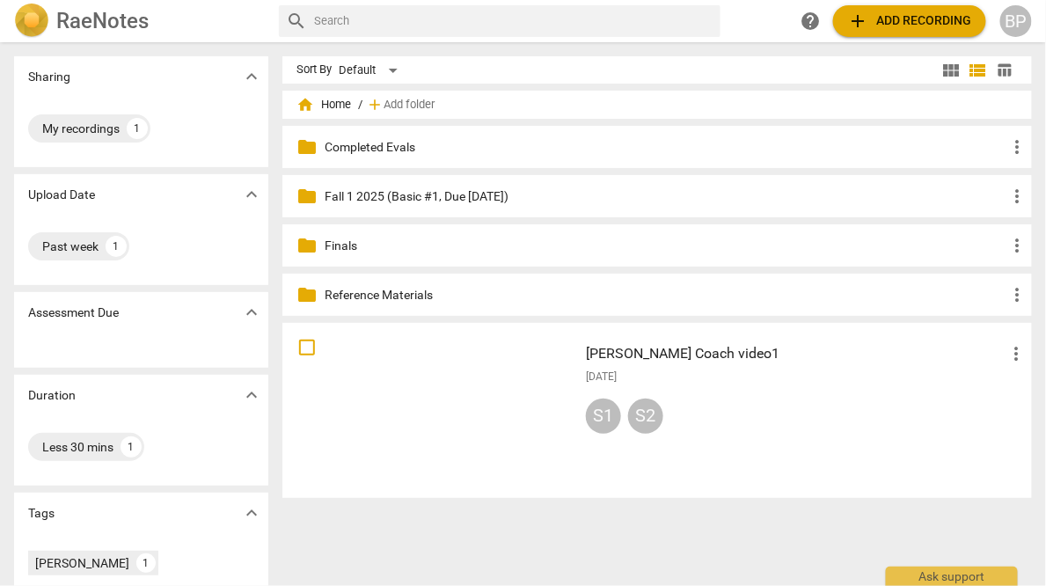
click at [684, 368] on div "Fabie Ismael Coach video1 more_vert 2025-09-09 S1 S2" at bounding box center [807, 410] width 470 height 163
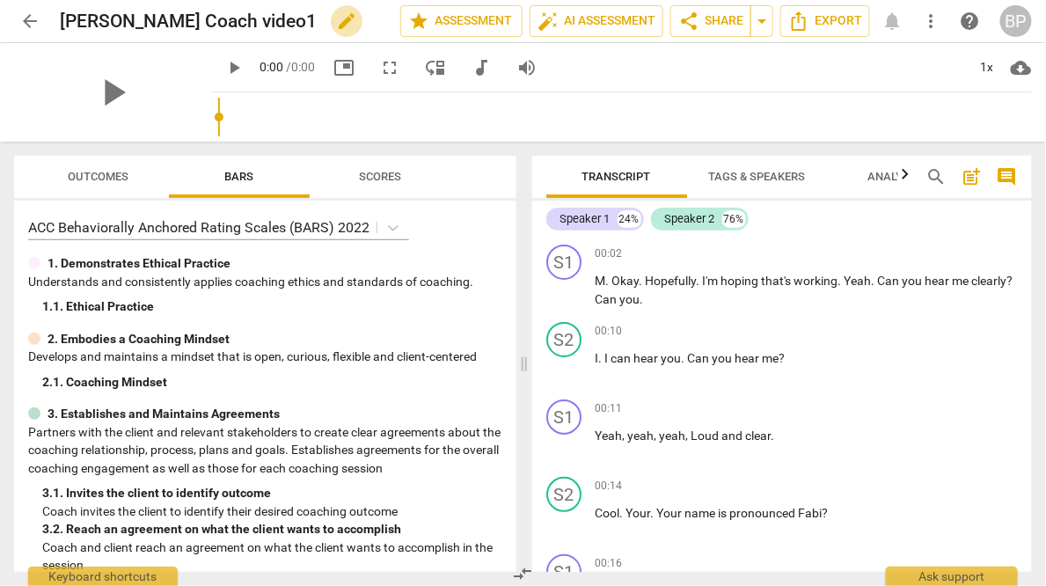
click at [336, 19] on span "edit" at bounding box center [346, 21] width 21 height 21
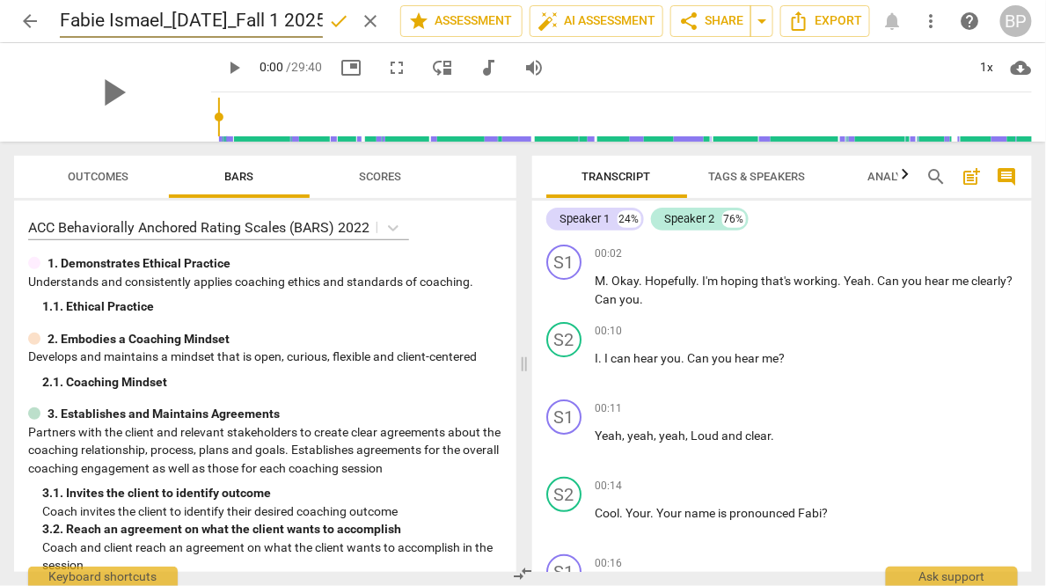
scroll to position [0, 172]
type input "Fabie Ismael_[DATE]_Fall 1 2025 (Basic, Due [DATE])"
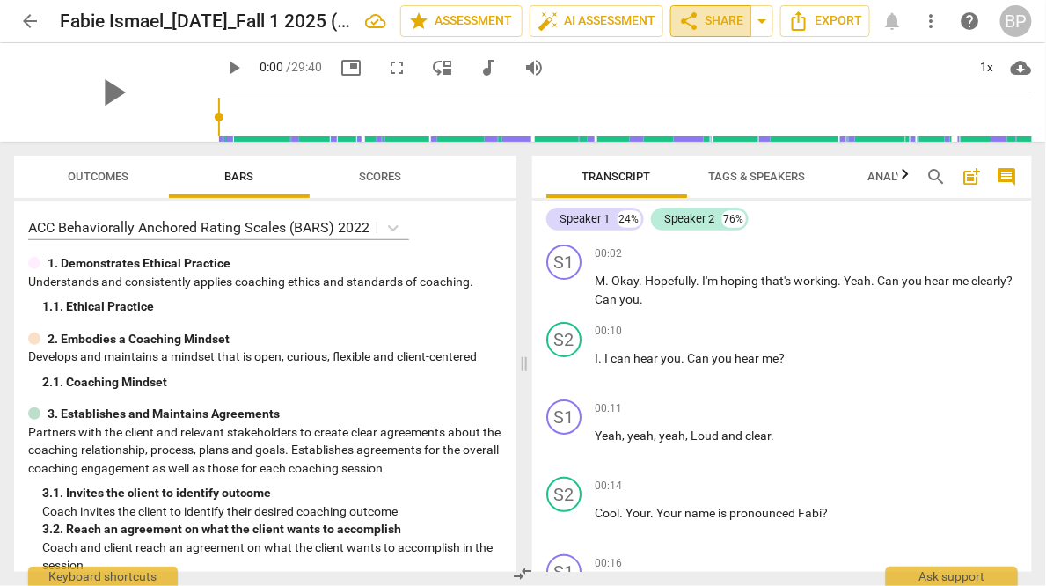
click at [694, 26] on span "share" at bounding box center [689, 21] width 21 height 21
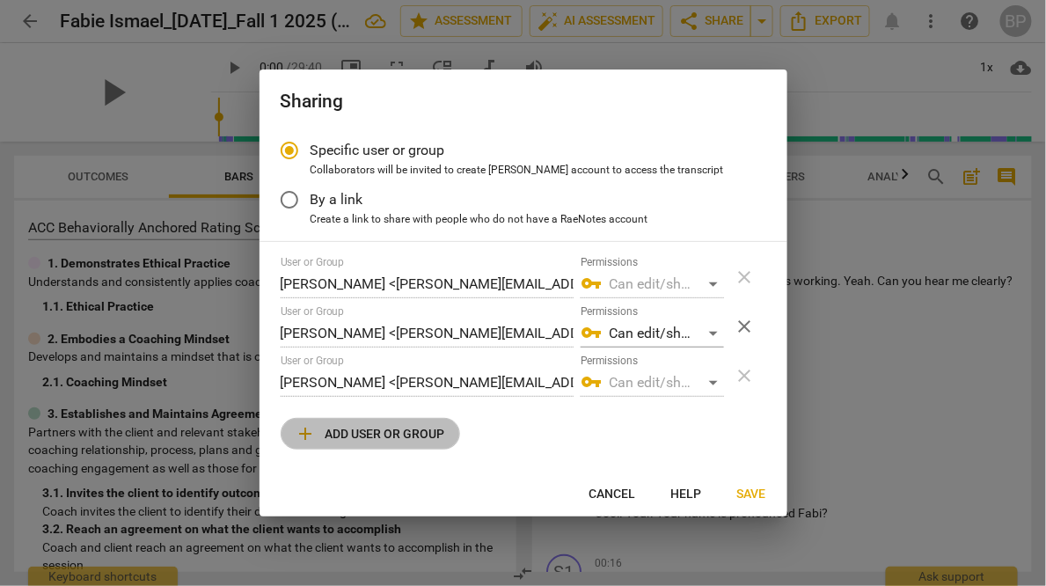
click at [336, 425] on span "add Add user or group" at bounding box center [371, 433] width 150 height 21
radio input "false"
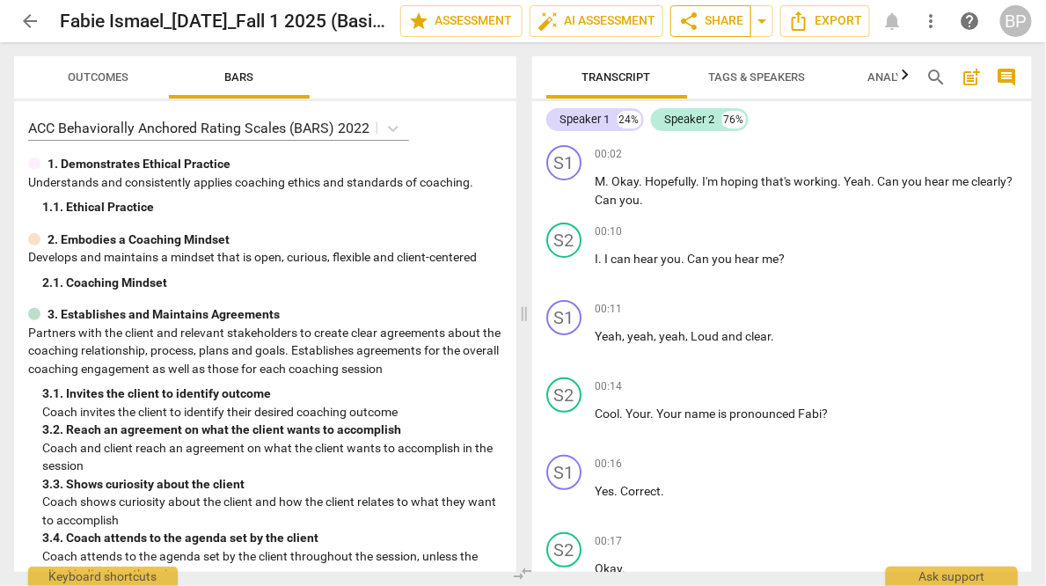
drag, startPoint x: 0, startPoint y: 0, endPoint x: 705, endPoint y: 20, distance: 705.3
click at [705, 20] on span "share Share" at bounding box center [711, 21] width 65 height 21
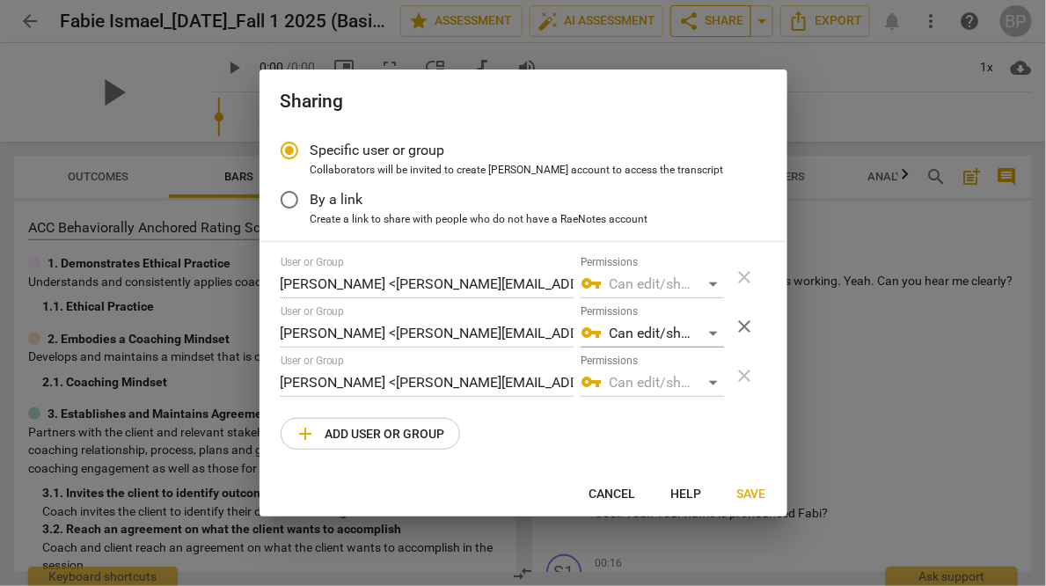
radio input "false"
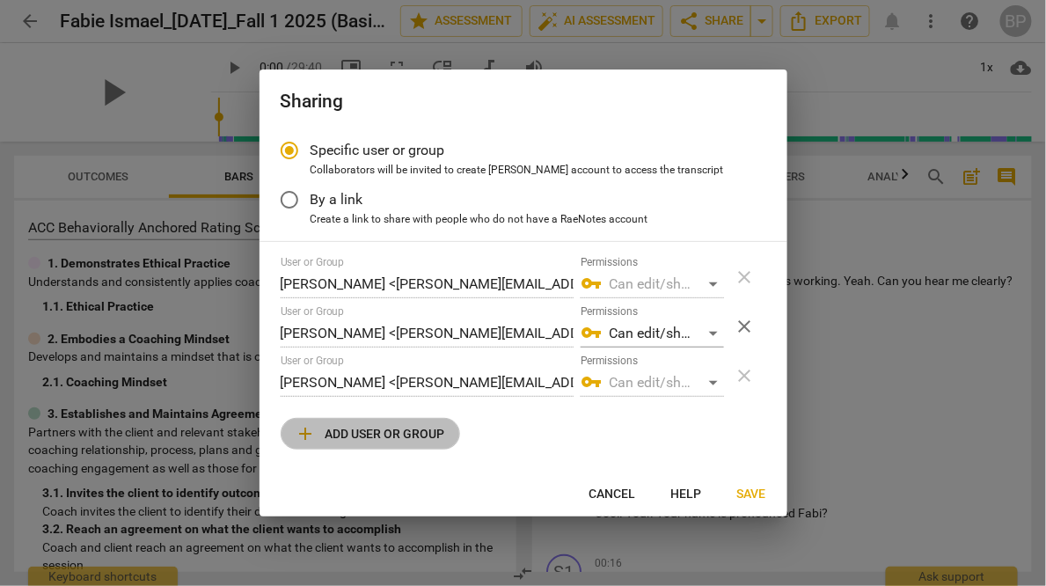
click at [401, 424] on span "add Add user or group" at bounding box center [371, 433] width 150 height 21
radio input "false"
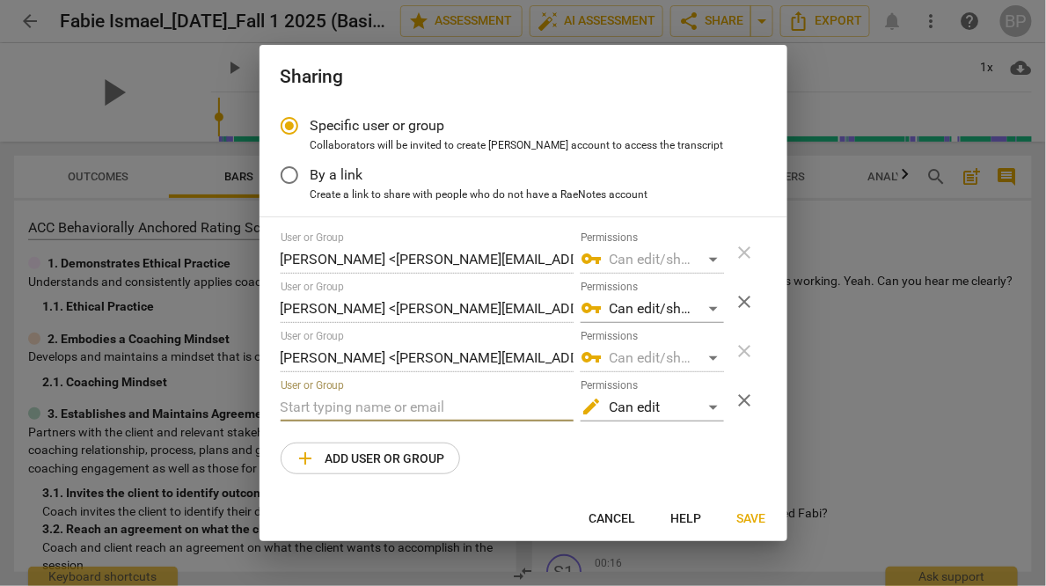
click at [402, 407] on input "text" at bounding box center [427, 407] width 293 height 28
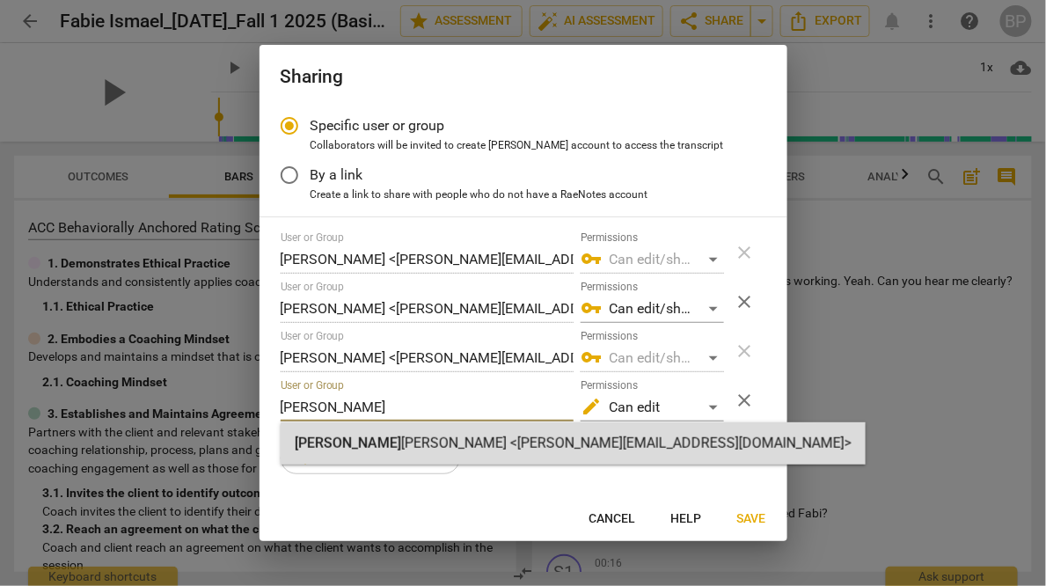
type input "[PERSON_NAME]"
radio input "false"
type input "[PERSON_NAME] <[PERSON_NAME][EMAIL_ADDRESS][DOMAIN_NAME]>"
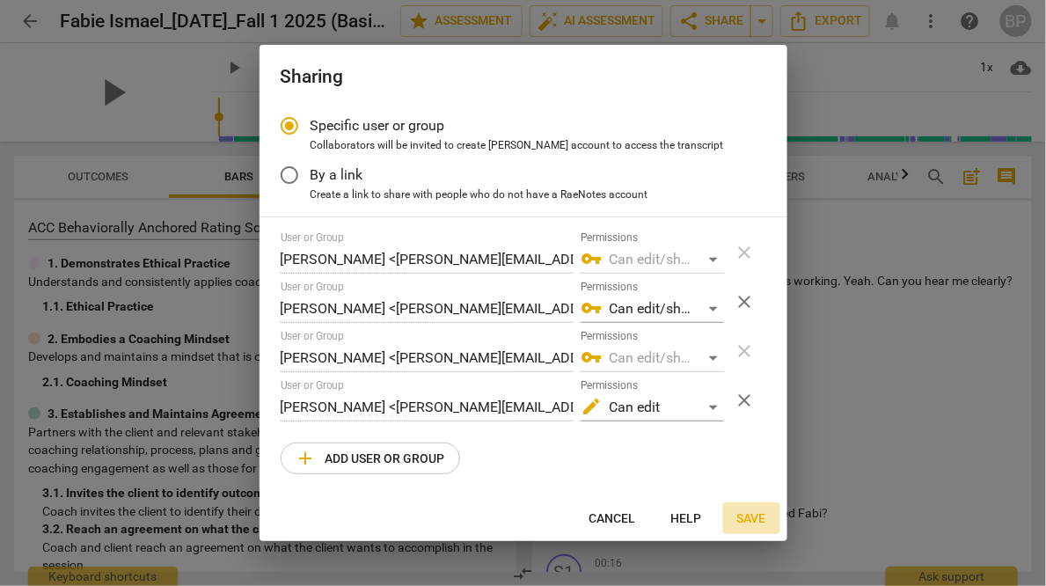
click at [751, 507] on button "Save" at bounding box center [751, 519] width 57 height 32
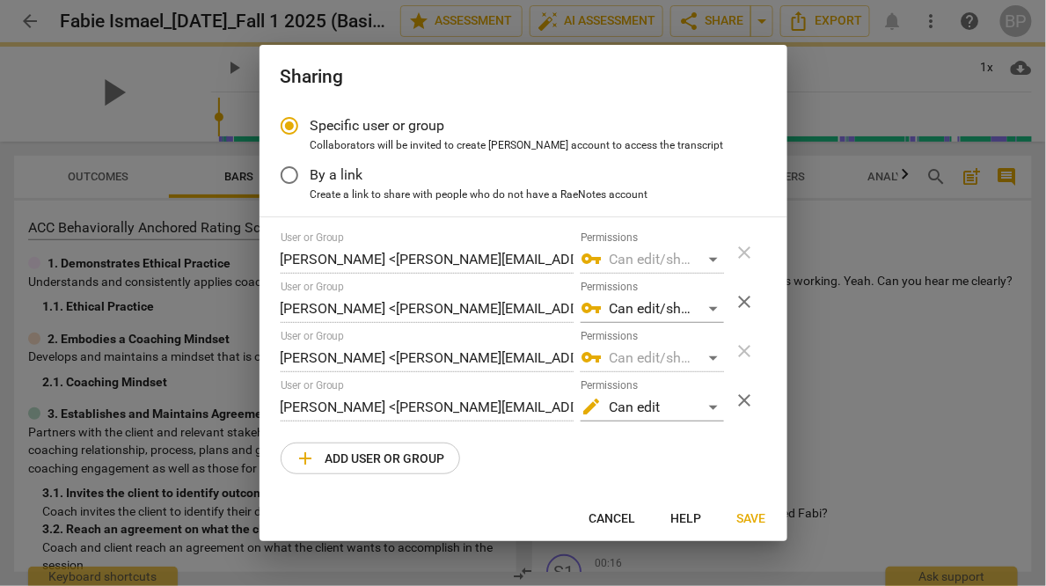
radio input "false"
type input "[PERSON_NAME] <[PERSON_NAME][EMAIL_ADDRESS][DOMAIN_NAME]>"
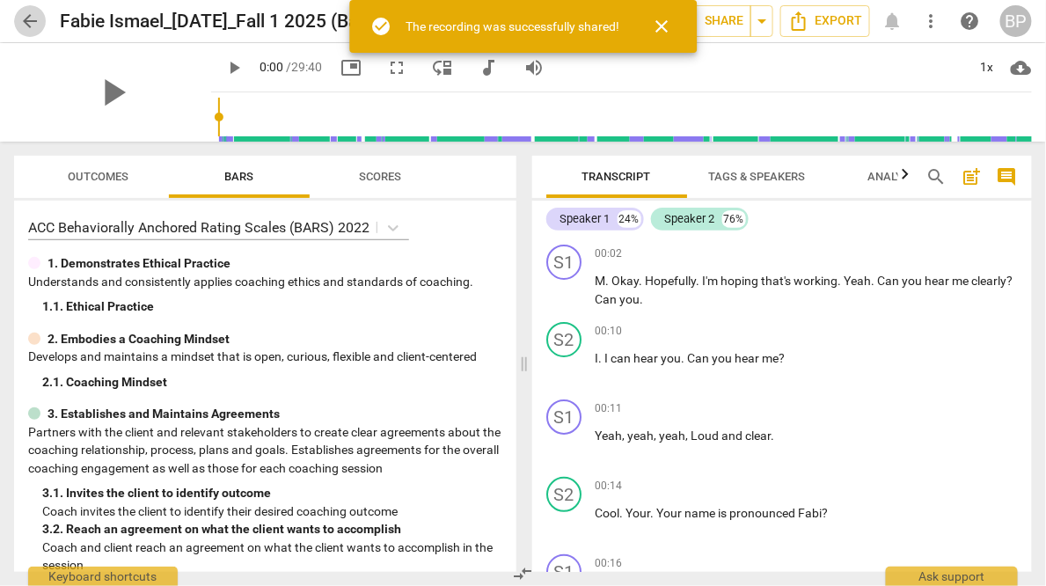
click at [28, 27] on span "arrow_back" at bounding box center [29, 21] width 21 height 21
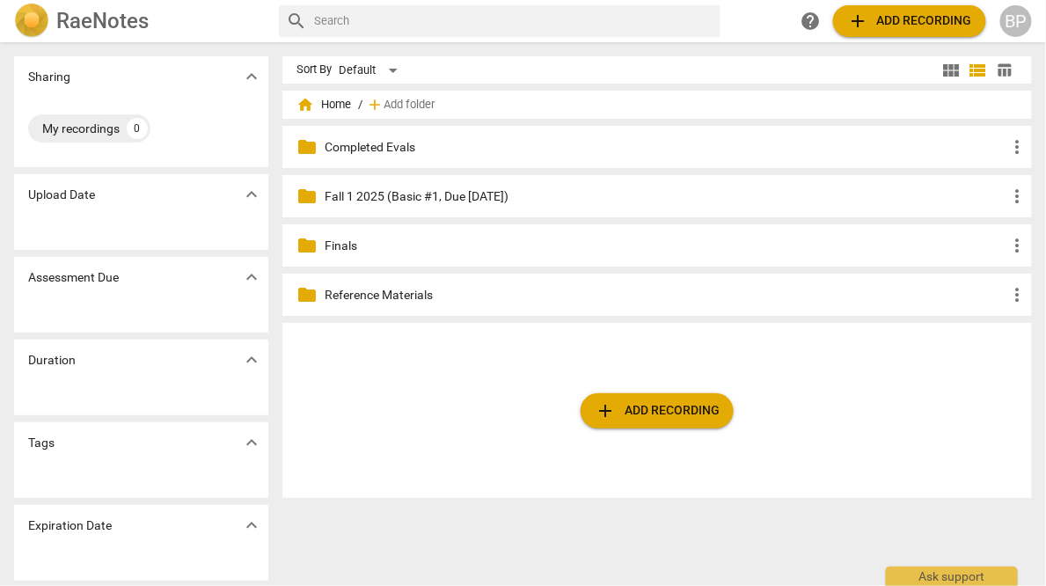
click at [628, 410] on span "add Add recording" at bounding box center [657, 410] width 125 height 21
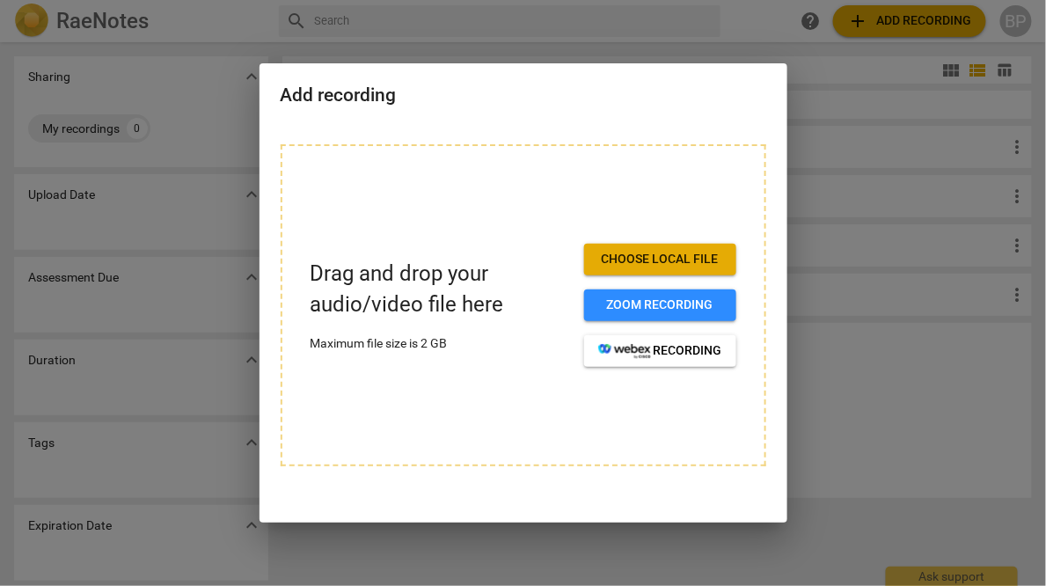
click at [617, 258] on span "Choose local file" at bounding box center [660, 260] width 124 height 18
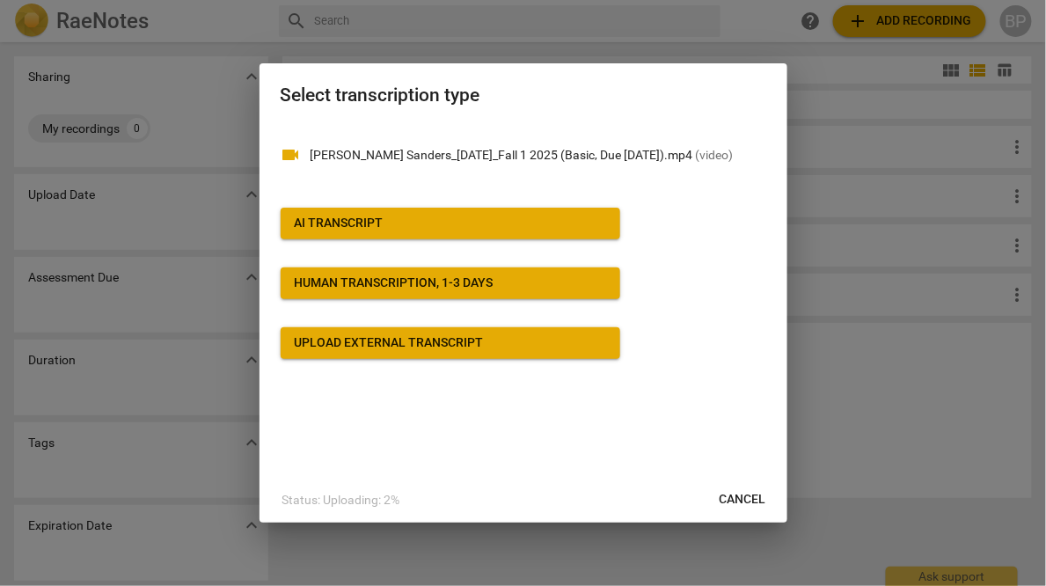
click at [314, 214] on button "AI Transcript" at bounding box center [451, 224] width 340 height 32
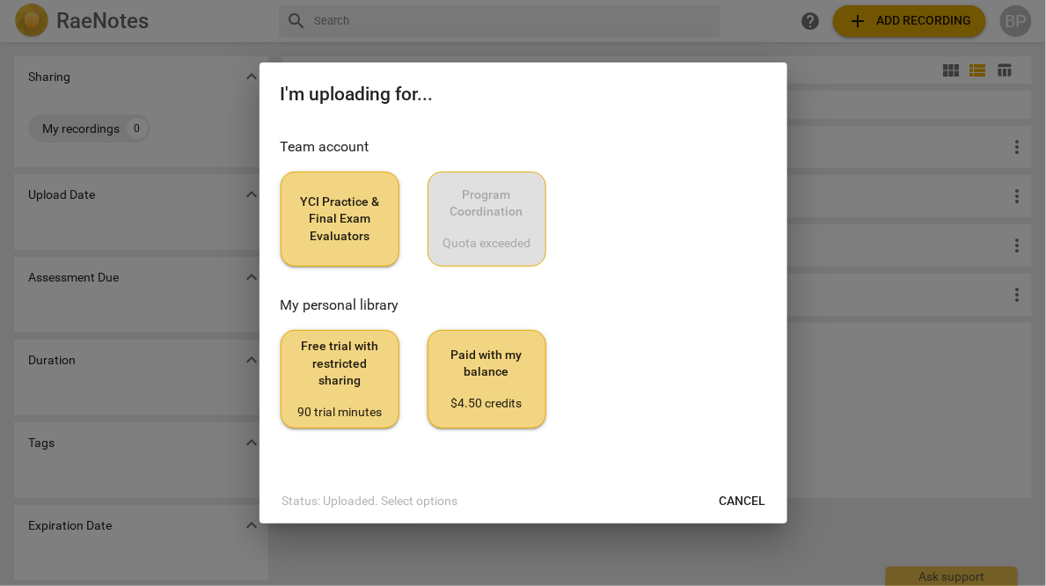
click at [334, 228] on span "YCI Practice & Final Exam Evaluators" at bounding box center [340, 220] width 89 height 52
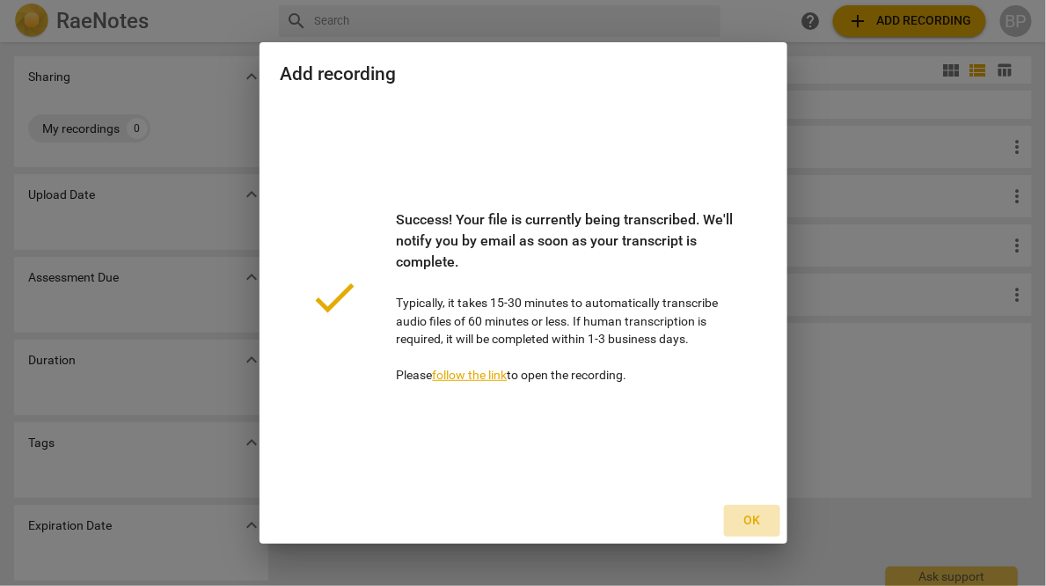
click at [746, 519] on span "Ok" at bounding box center [752, 521] width 28 height 18
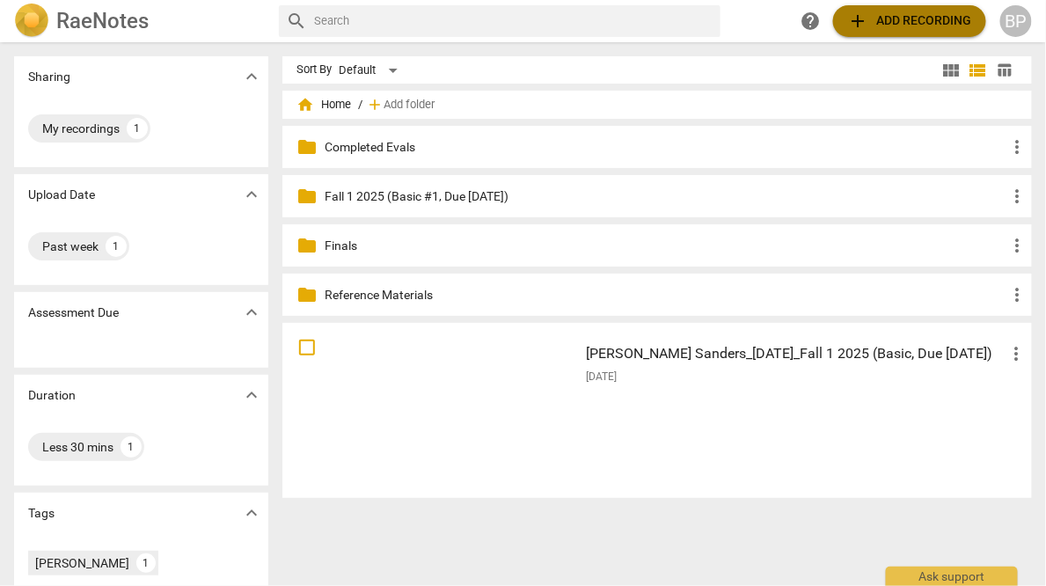
click at [864, 18] on span "add" at bounding box center [858, 21] width 21 height 21
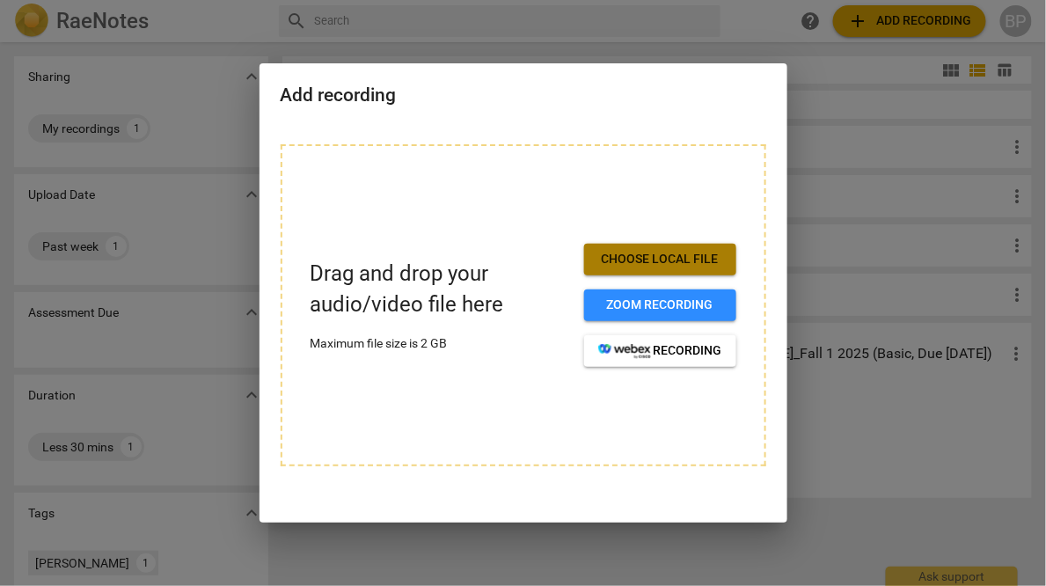
click at [605, 268] on span "Choose local file" at bounding box center [660, 260] width 124 height 18
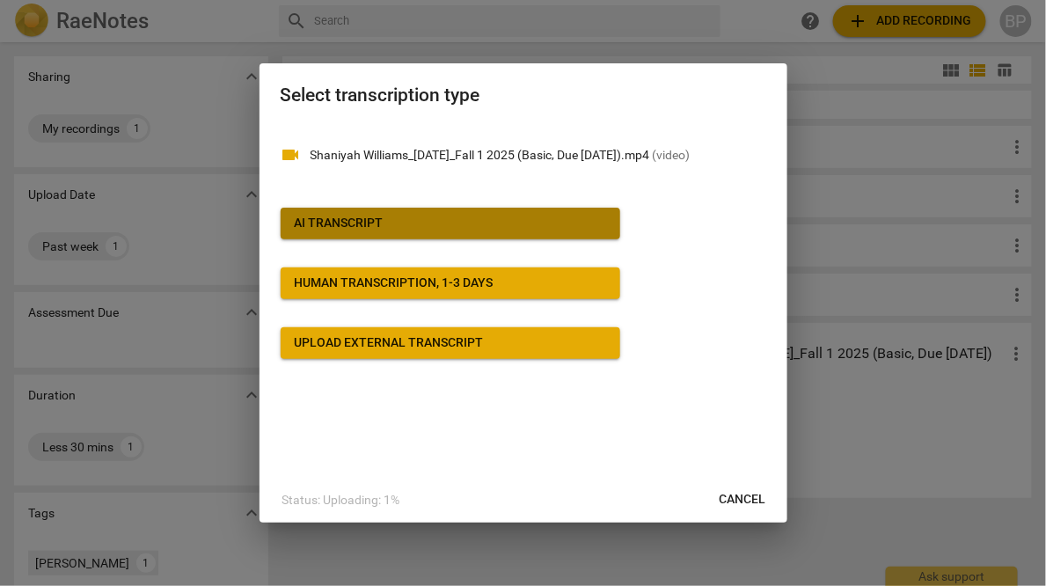
click at [315, 222] on div "AI Transcript" at bounding box center [339, 224] width 89 height 18
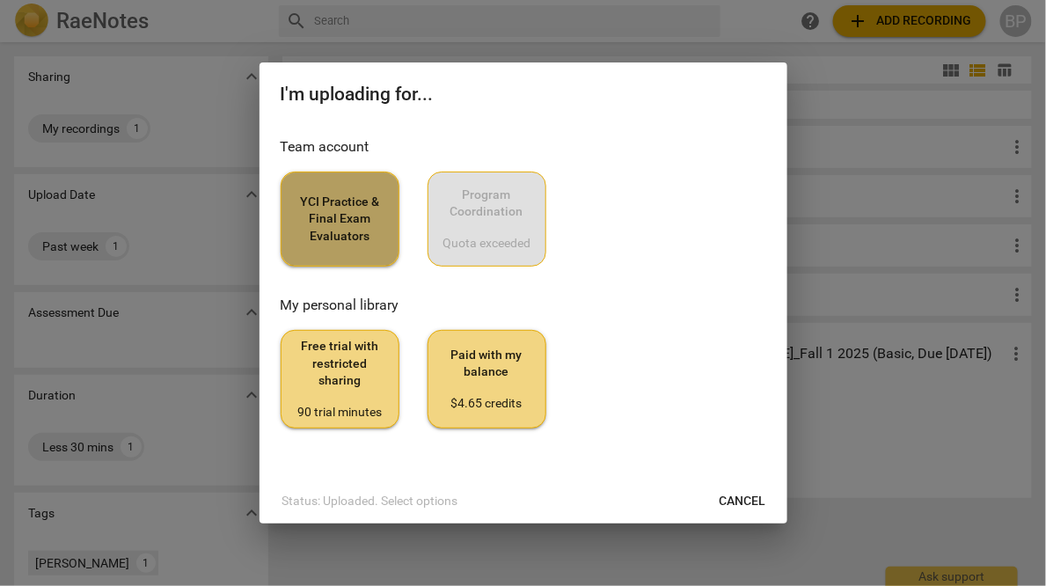
click at [320, 199] on span "YCI Practice & Final Exam Evaluators" at bounding box center [340, 220] width 89 height 52
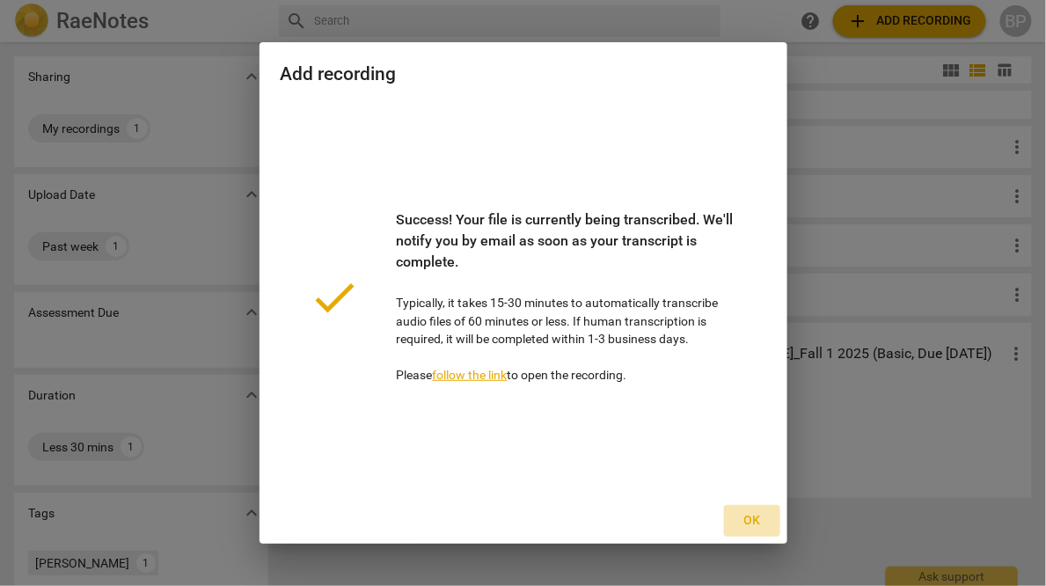
click at [751, 519] on span "Ok" at bounding box center [752, 521] width 28 height 18
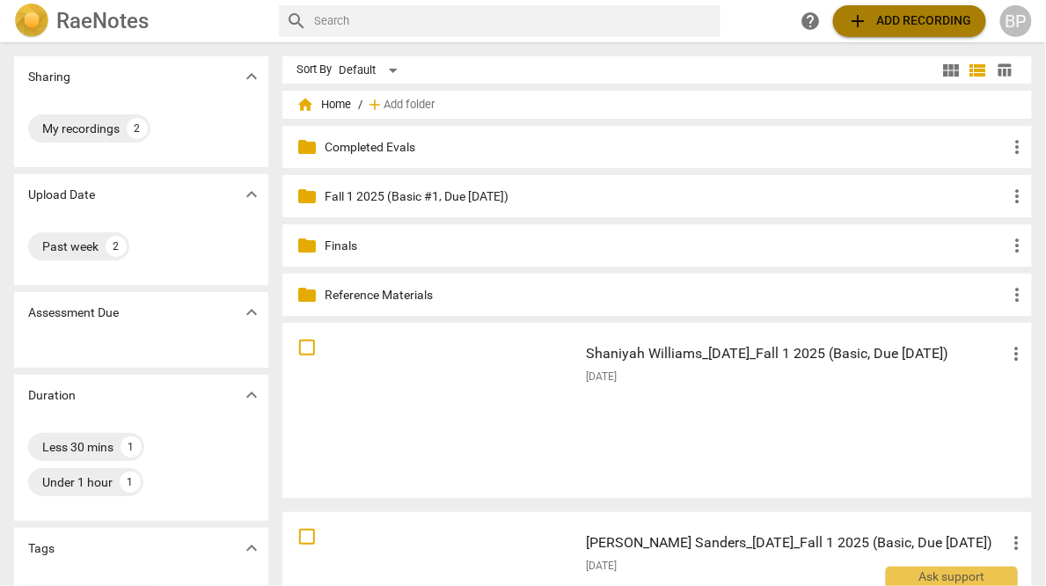
click at [871, 15] on span "add Add recording" at bounding box center [910, 21] width 125 height 21
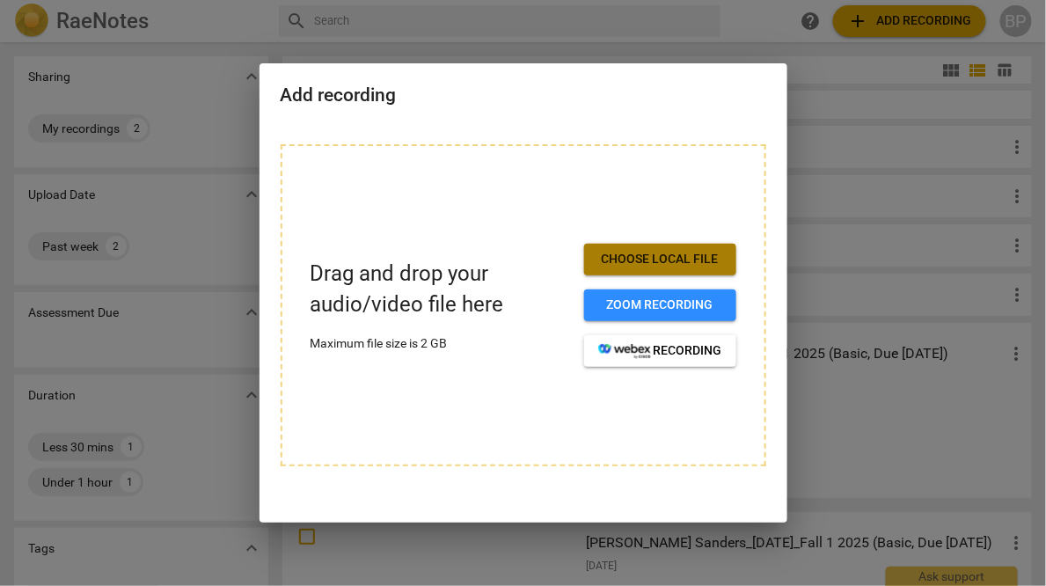
click at [607, 262] on span "Choose local file" at bounding box center [660, 260] width 124 height 18
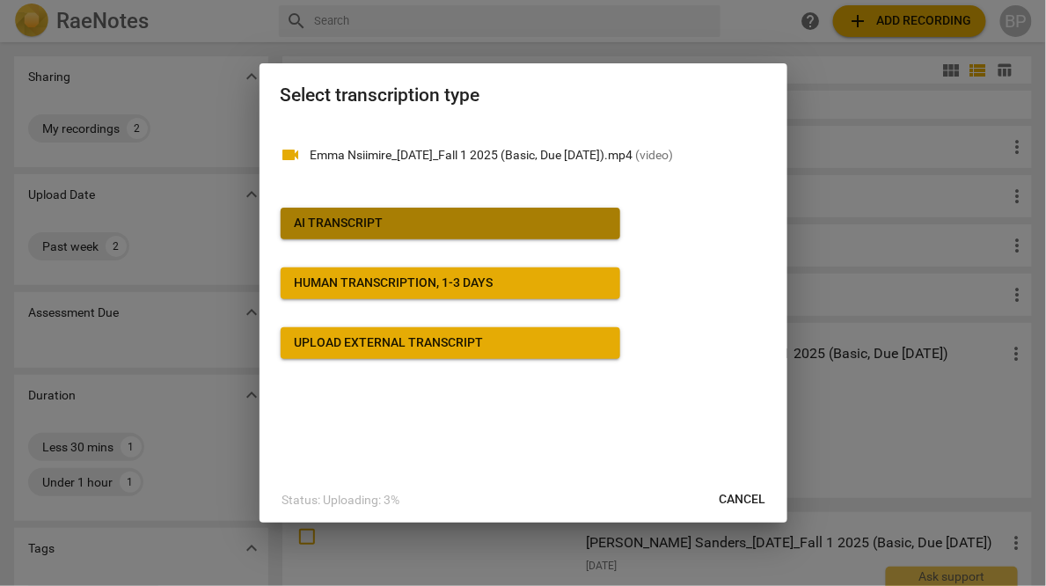
click at [302, 223] on div "AI Transcript" at bounding box center [339, 224] width 89 height 18
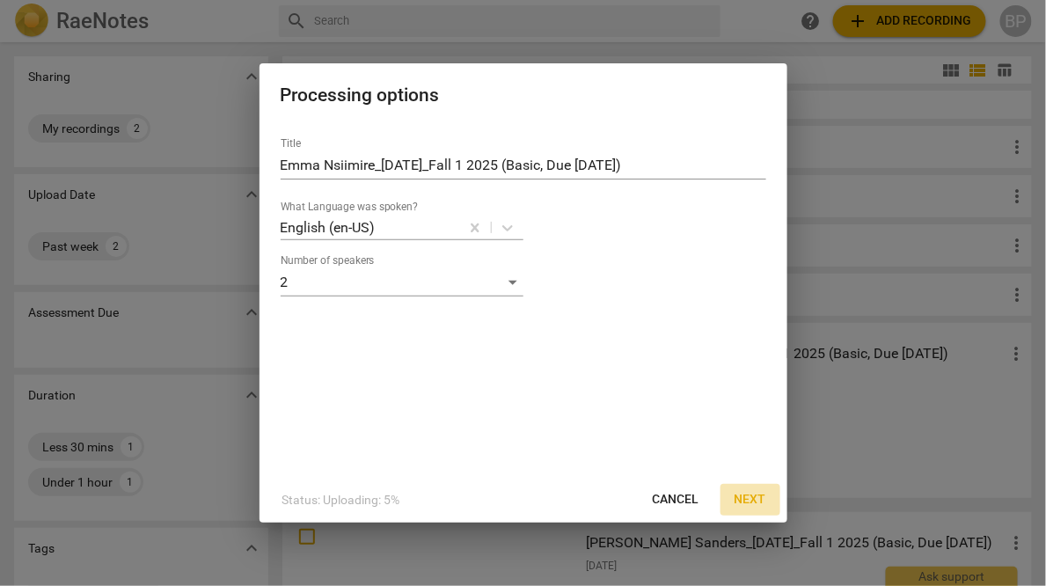
click at [746, 498] on span "Next" at bounding box center [751, 500] width 32 height 18
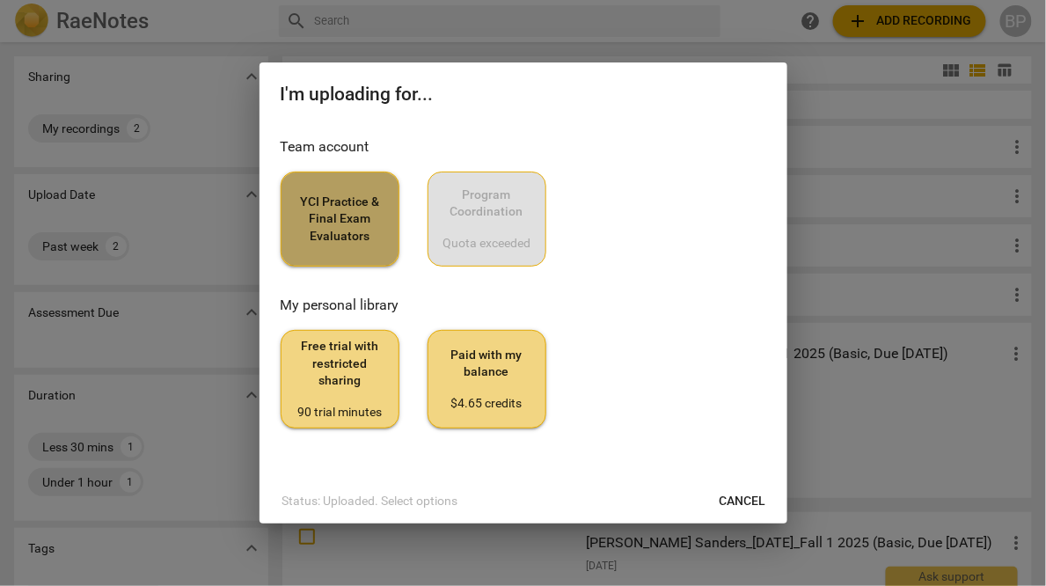
click at [338, 245] on span "YCI Practice & Final Exam Evaluators" at bounding box center [340, 220] width 89 height 52
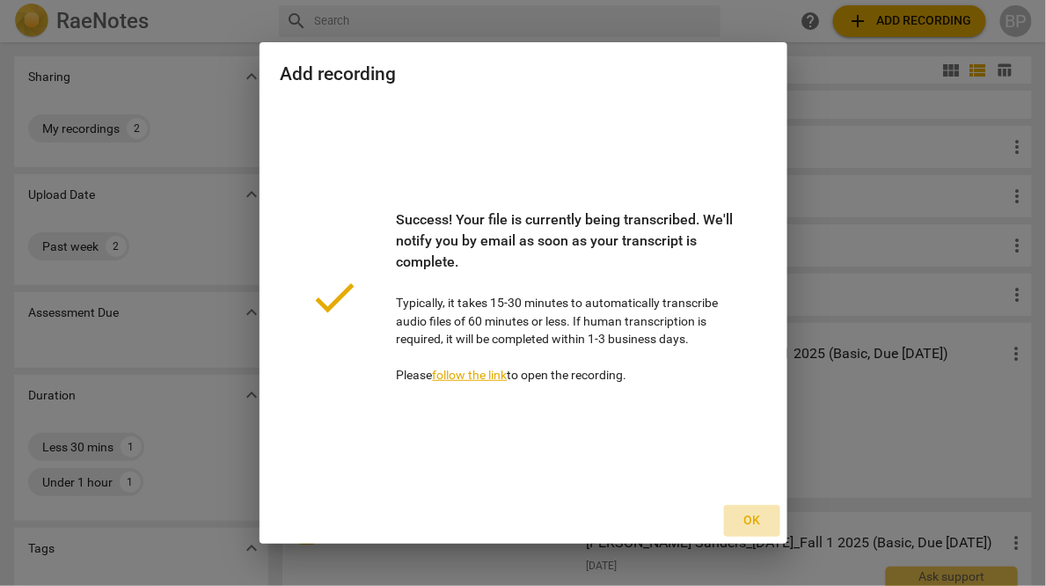
click at [754, 524] on span "Ok" at bounding box center [752, 521] width 28 height 18
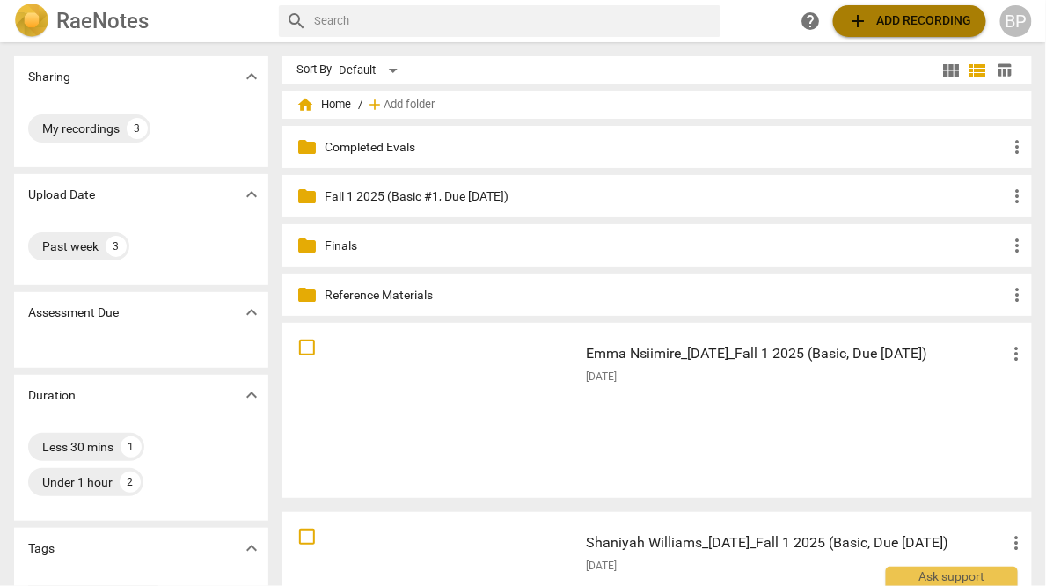
click at [883, 13] on span "add Add recording" at bounding box center [910, 21] width 125 height 21
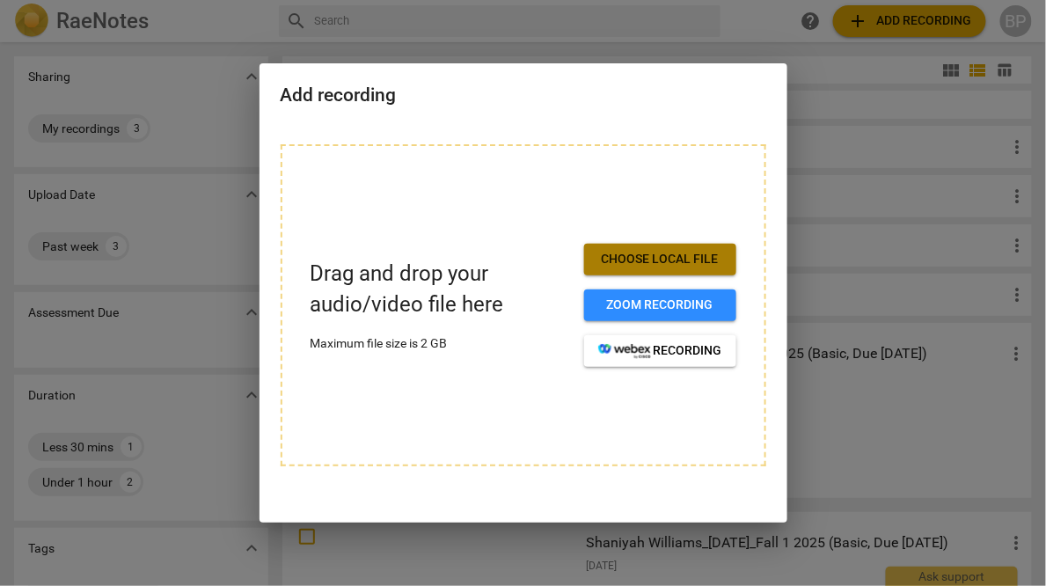
click at [601, 257] on span "Choose local file" at bounding box center [660, 260] width 124 height 18
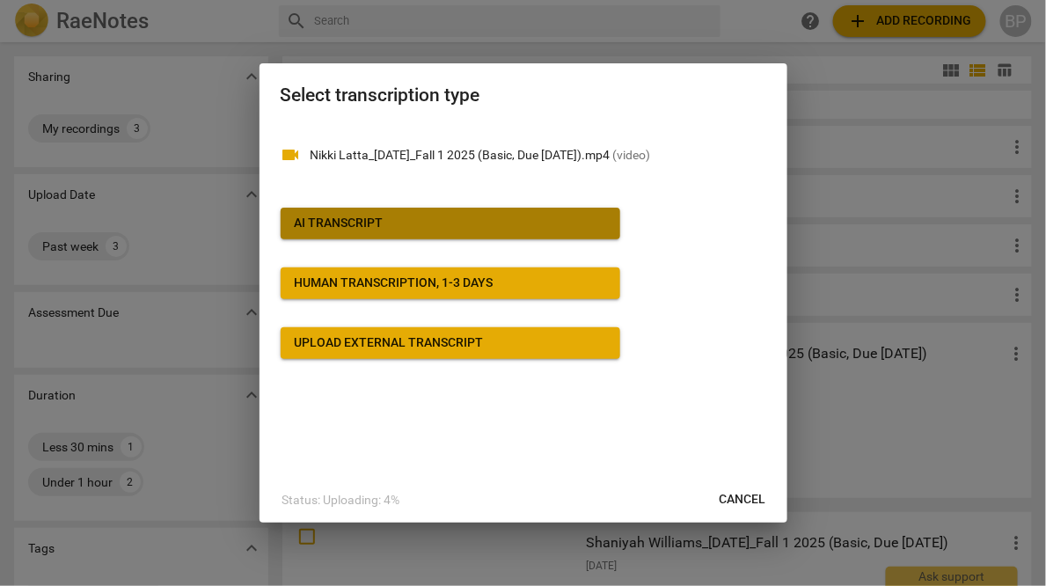
click at [324, 227] on div "AI Transcript" at bounding box center [339, 224] width 89 height 18
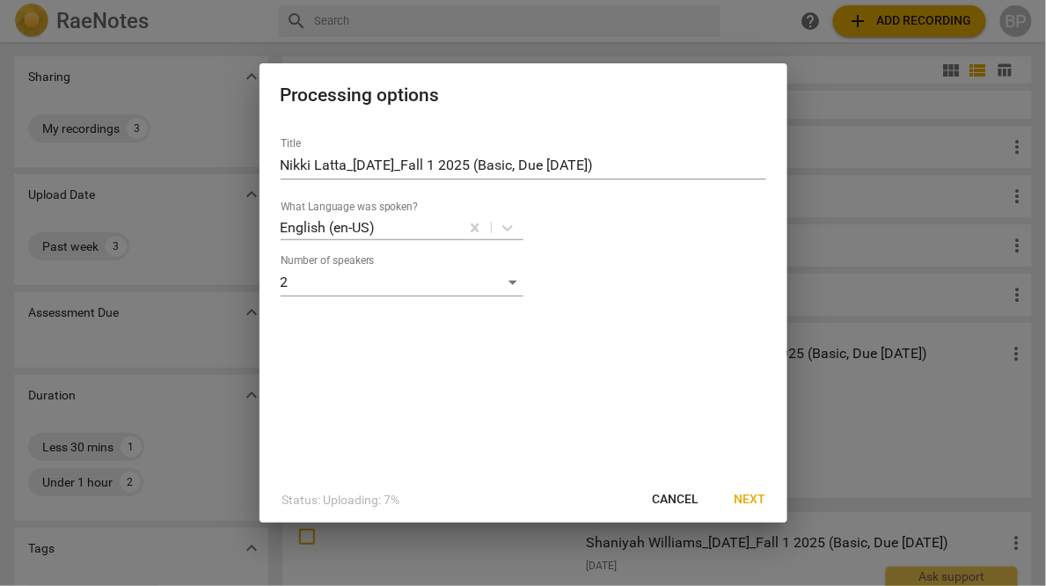
click at [752, 512] on button "Next" at bounding box center [751, 500] width 60 height 32
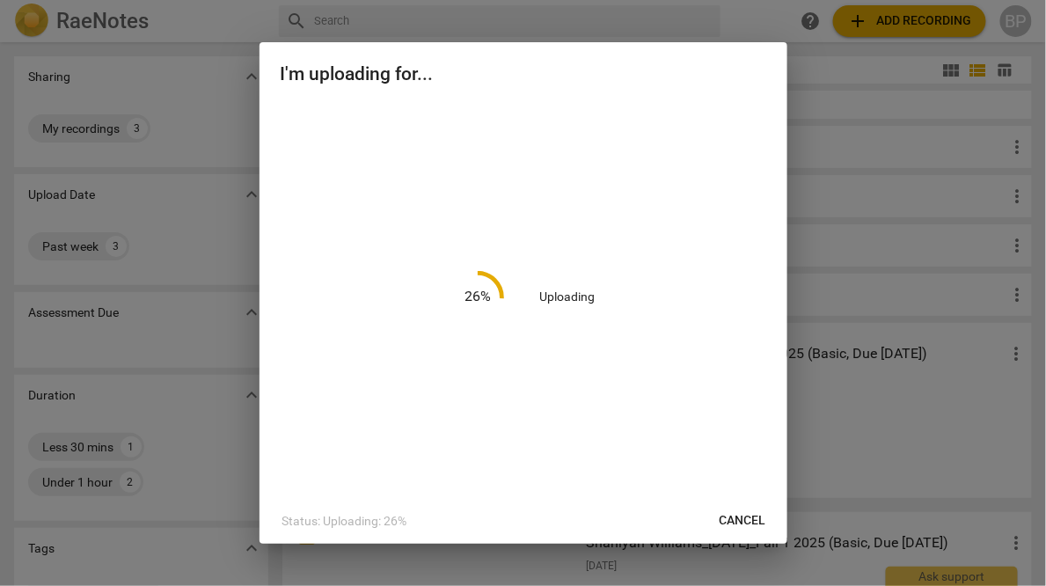
click at [295, 110] on div "26 % Uploading" at bounding box center [524, 297] width 486 height 389
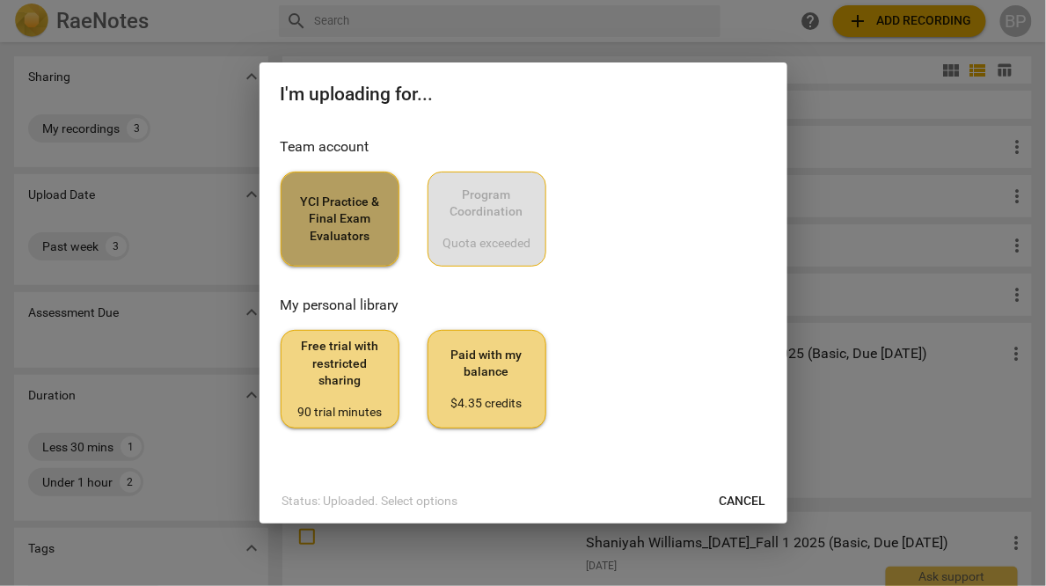
click at [317, 216] on span "YCI Practice & Final Exam Evaluators" at bounding box center [340, 220] width 89 height 52
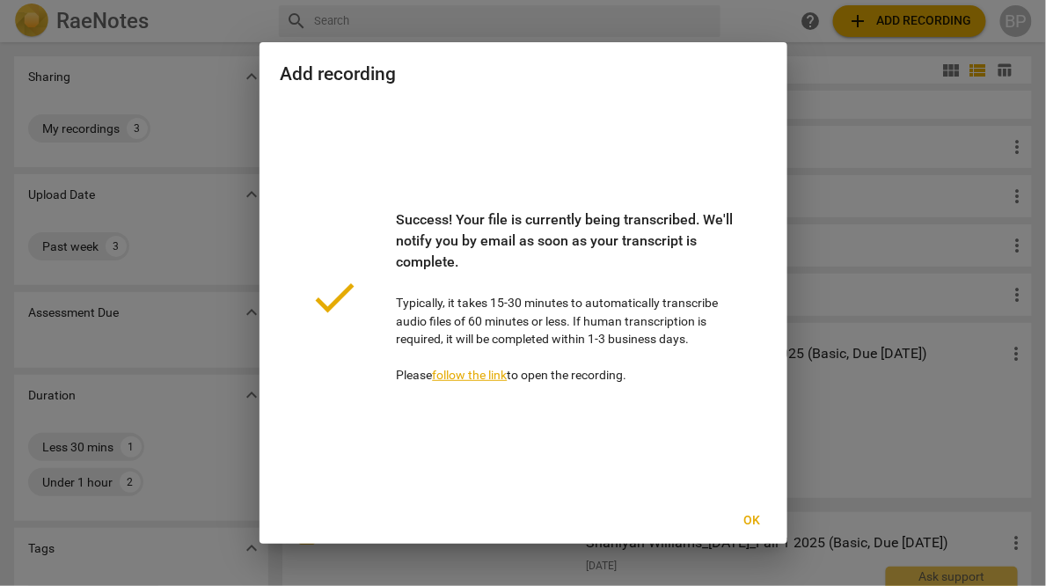
click at [286, 234] on div "done Success! Your file is currently being transcribed. We'll notify you by ema…" at bounding box center [524, 297] width 486 height 389
click at [763, 525] on span "Ok" at bounding box center [752, 521] width 28 height 18
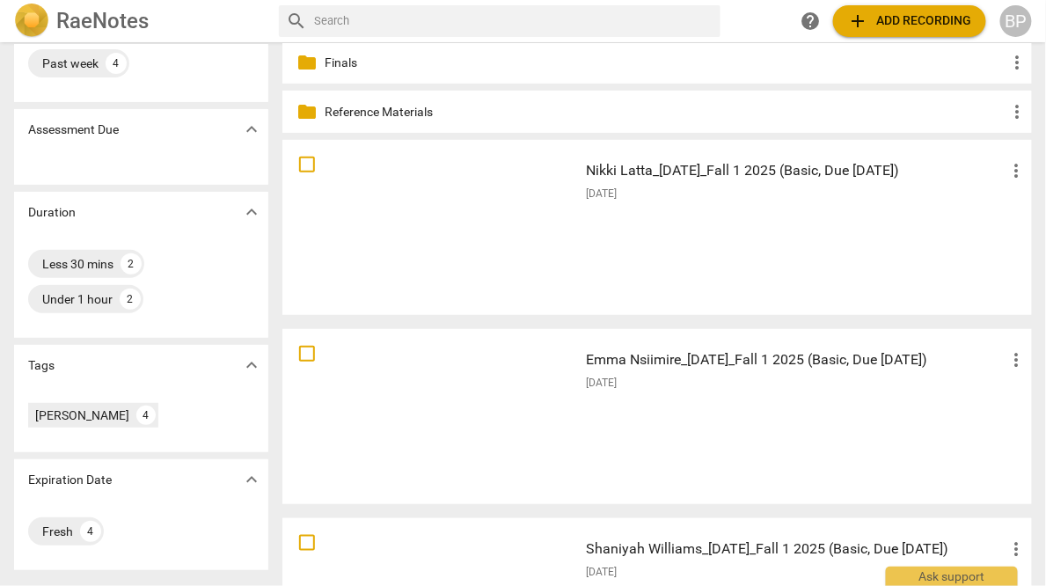
scroll to position [184, 0]
click at [849, 17] on span "add" at bounding box center [858, 21] width 21 height 21
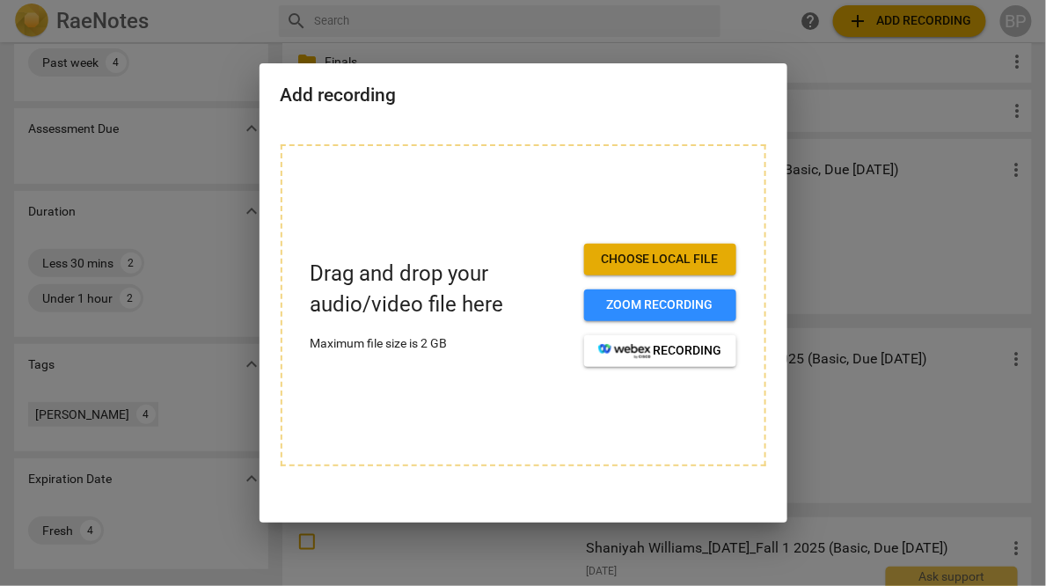
click at [614, 261] on span "Choose local file" at bounding box center [660, 260] width 124 height 18
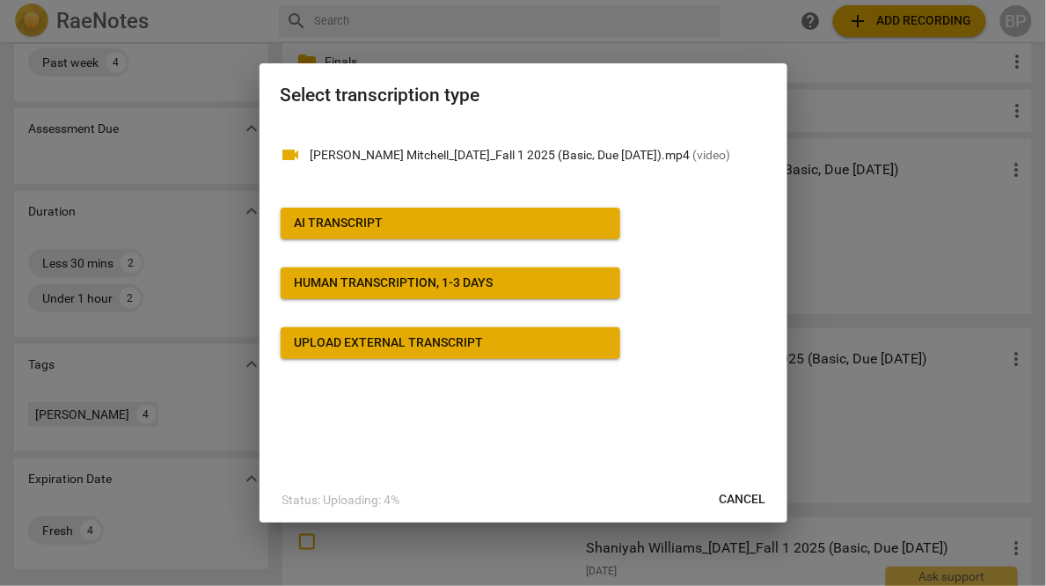
click at [342, 224] on div "AI Transcript" at bounding box center [339, 224] width 89 height 18
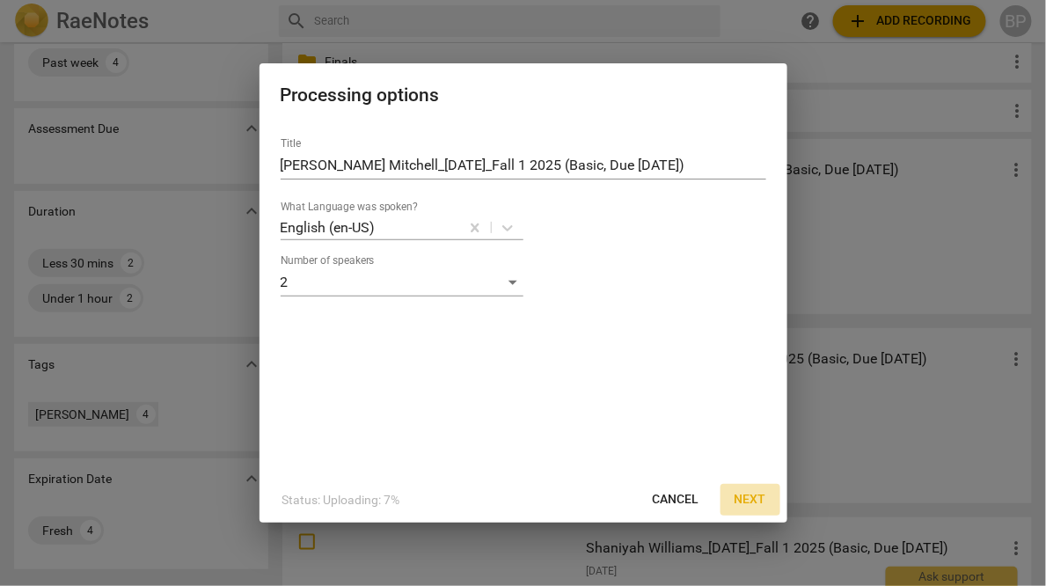
click at [745, 496] on span "Next" at bounding box center [751, 500] width 32 height 18
